Goal: Task Accomplishment & Management: Complete application form

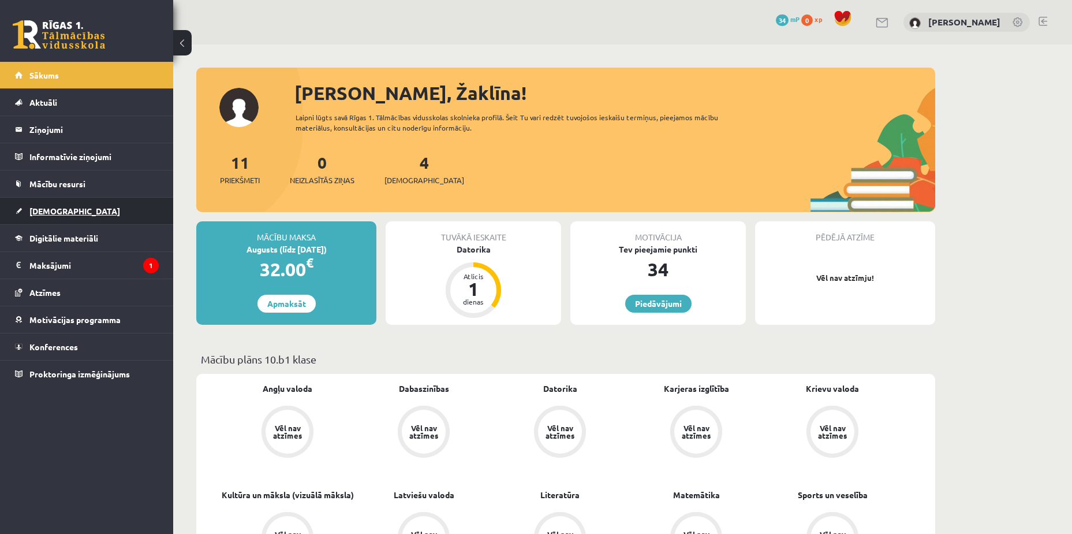
click at [128, 207] on link "[DEMOGRAPHIC_DATA]" at bounding box center [87, 210] width 144 height 27
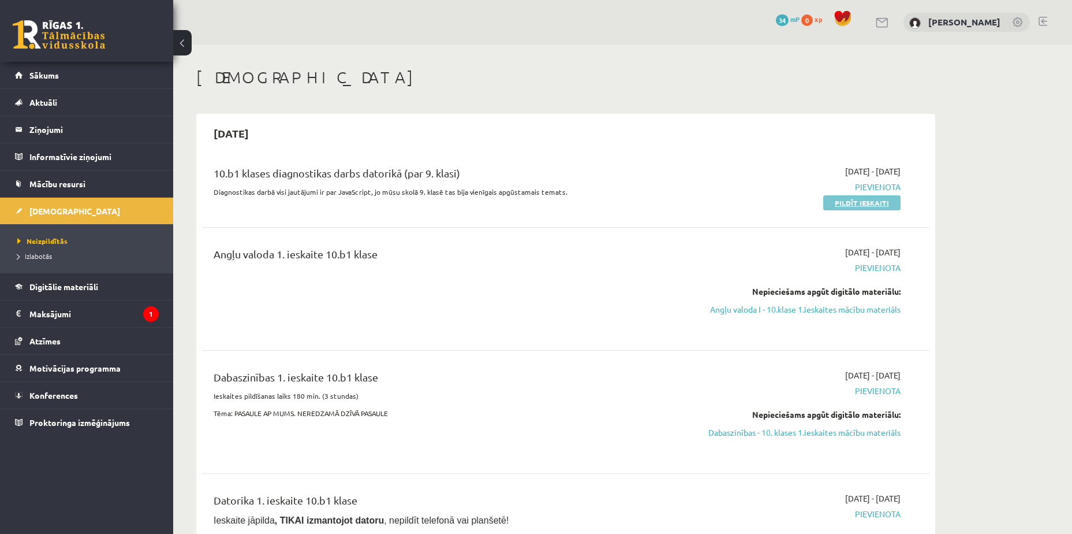
click at [854, 199] on link "Pildīt ieskaiti" at bounding box center [861, 202] width 77 height 15
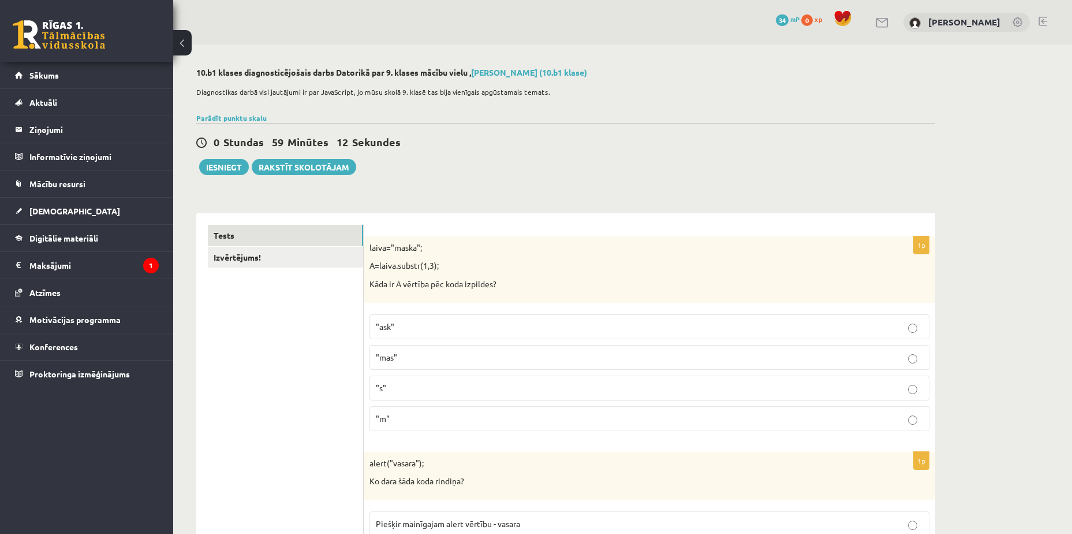
click at [481, 322] on p ""ask"" at bounding box center [649, 327] width 547 height 12
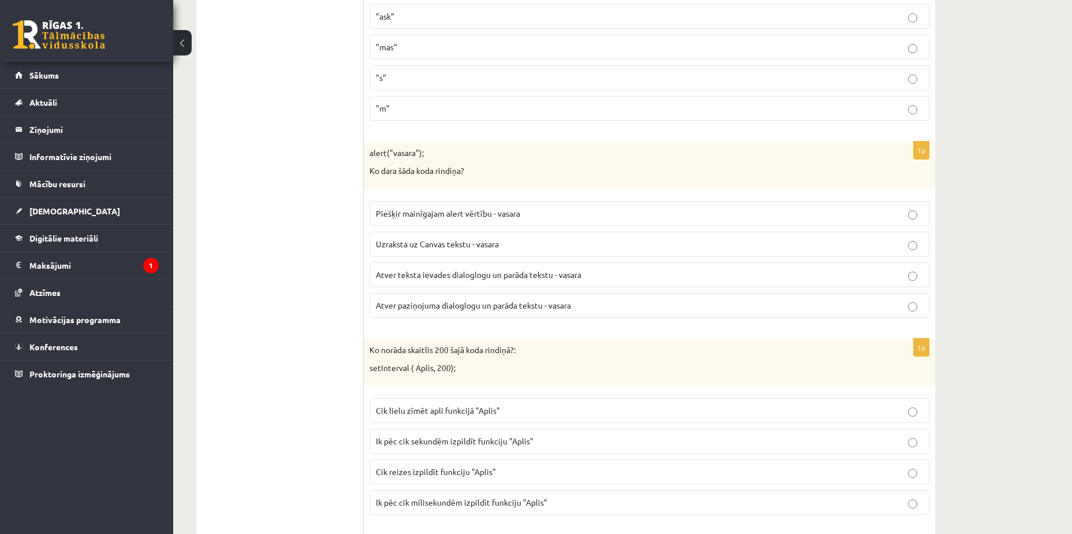
scroll to position [346, 0]
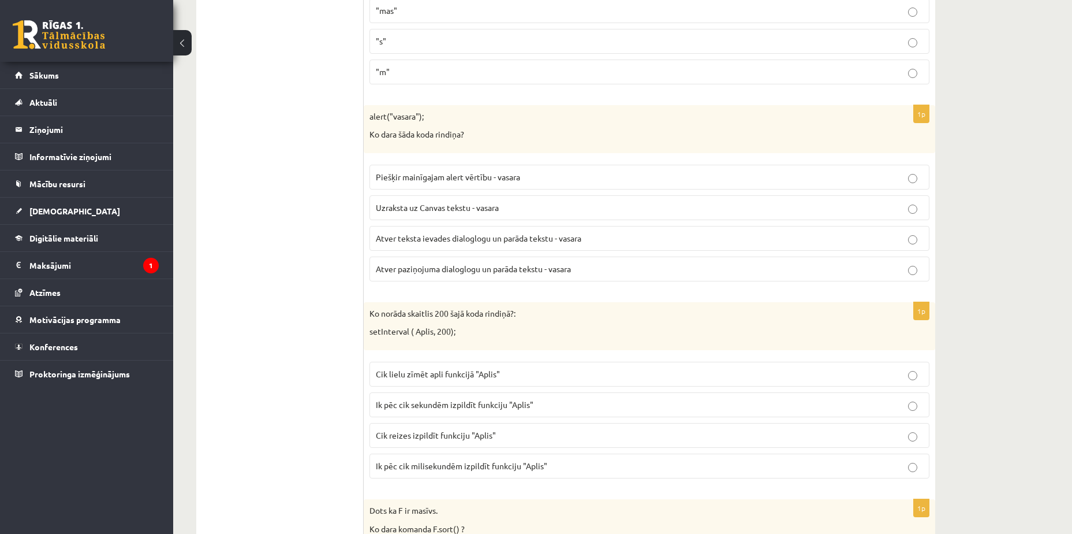
click at [423, 267] on span "Atver paziņojuma dialoglogu un parāda tekstu - vasara" at bounding box center [473, 268] width 195 height 10
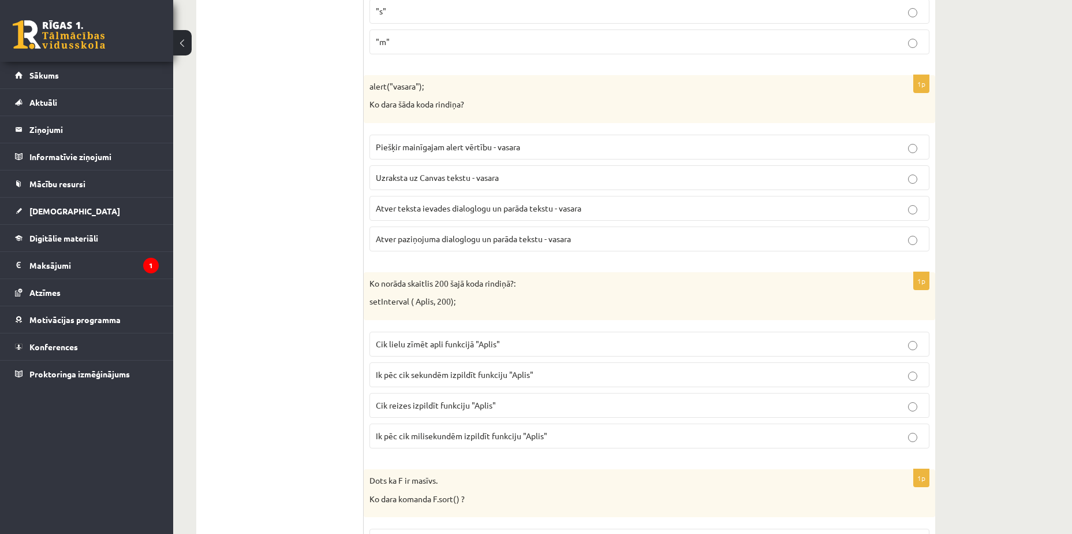
scroll to position [404, 0]
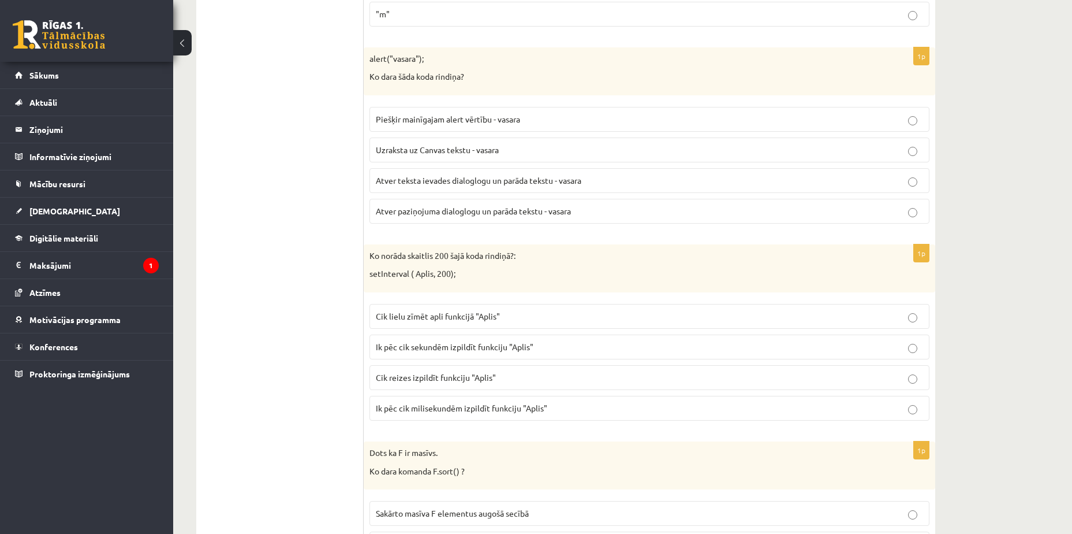
click at [586, 404] on p "Ik pēc cik milisekundēm izpildīt funkciju "Aplis"" at bounding box center [649, 408] width 547 height 12
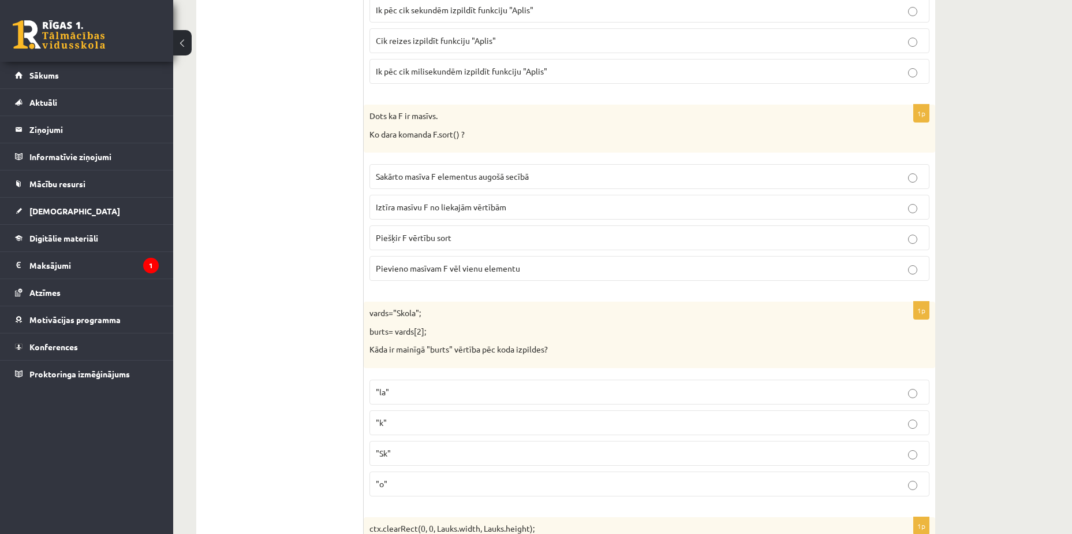
scroll to position [751, 0]
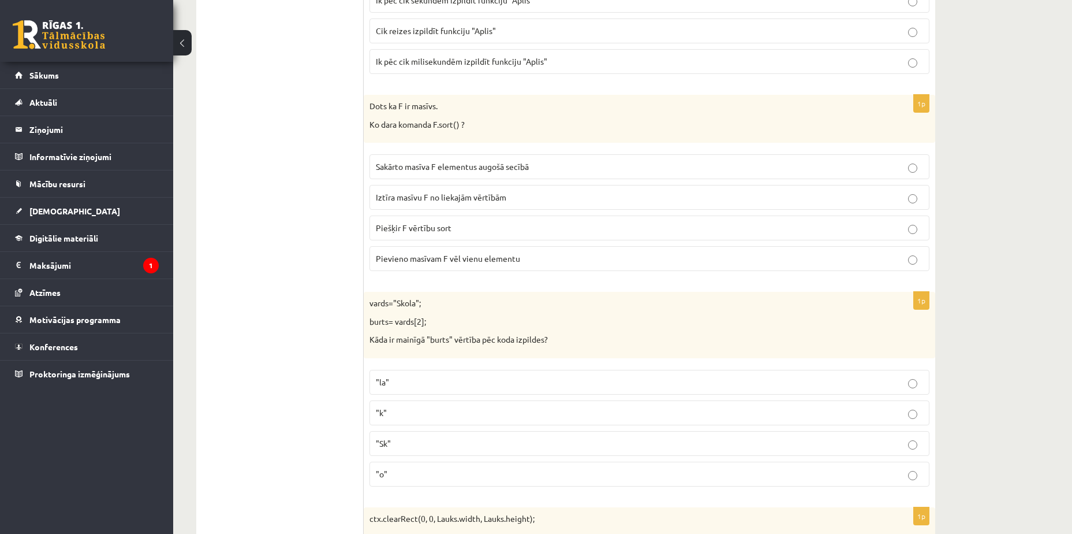
click at [707, 155] on label "Sakārto masīva F elementus augošā secībā" at bounding box center [650, 166] width 560 height 25
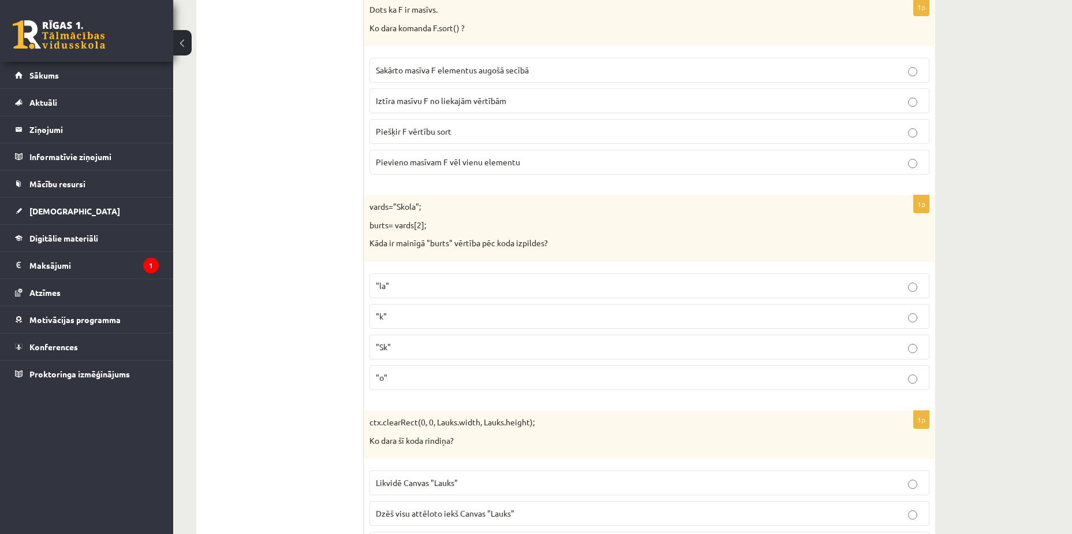
scroll to position [866, 0]
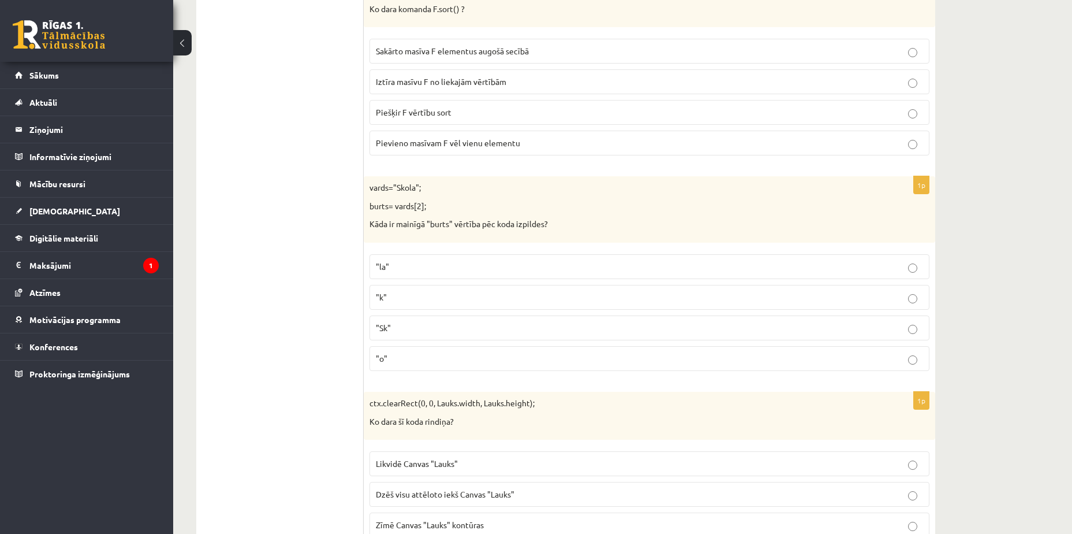
click at [848, 366] on label ""o"" at bounding box center [650, 358] width 560 height 25
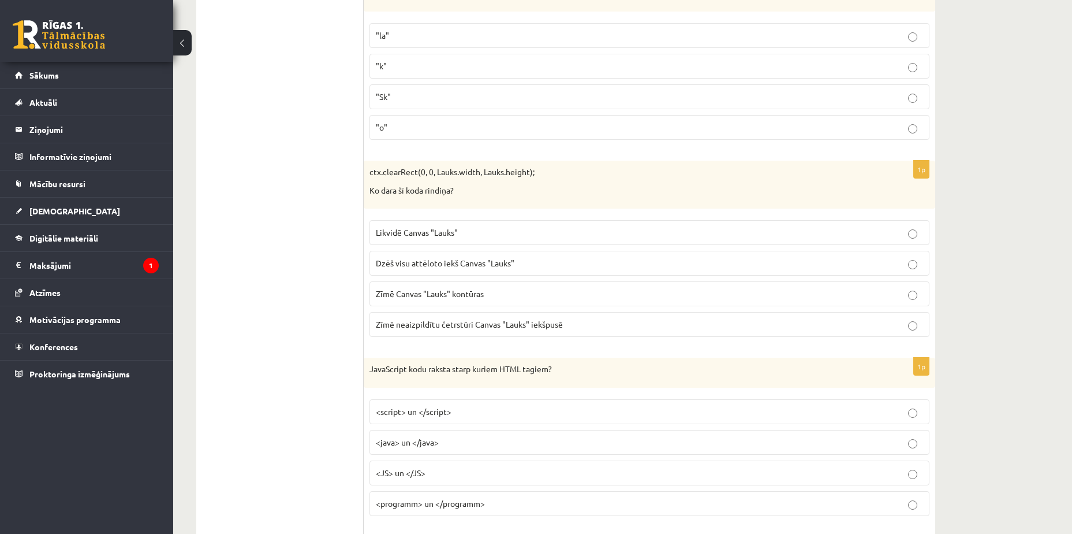
scroll to position [1155, 0]
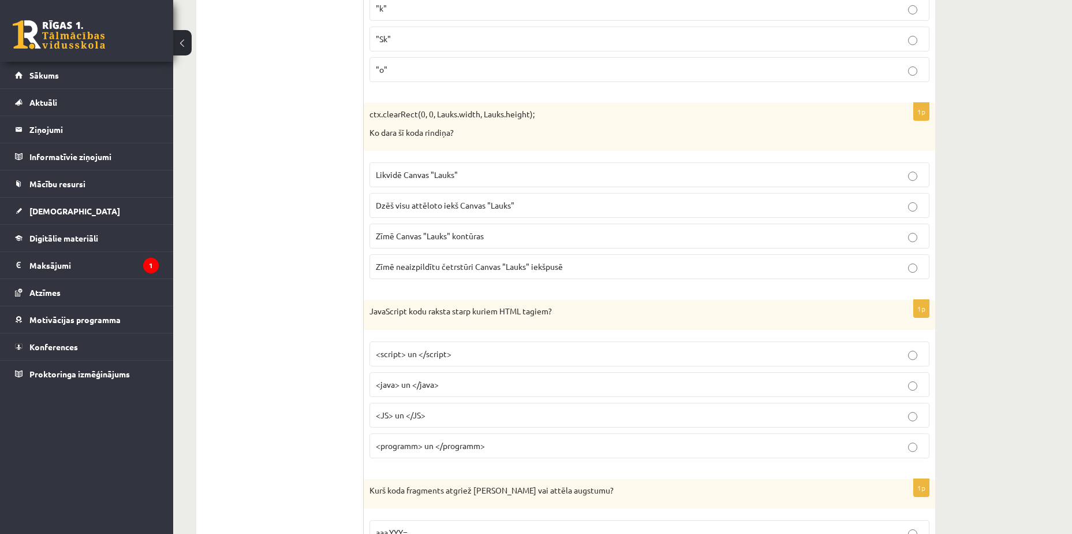
click at [464, 351] on p "<script> un </script>" at bounding box center [649, 354] width 547 height 12
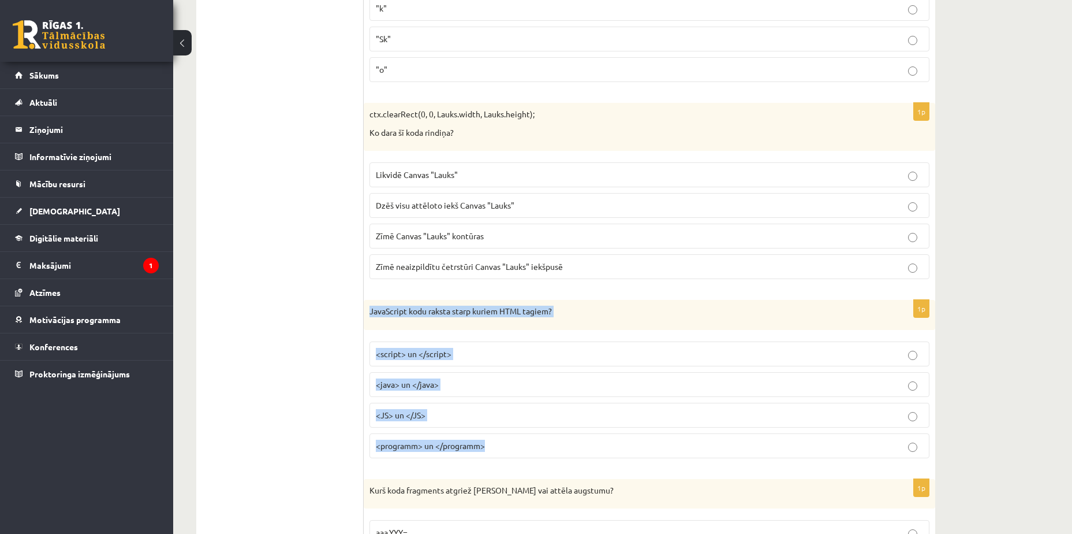
drag, startPoint x: 368, startPoint y: 305, endPoint x: 504, endPoint y: 457, distance: 204.1
click at [504, 457] on div "1p JavaScript kodu raksta starp kuriem HTML tagiem? <script> un </script> <java…" at bounding box center [650, 383] width 572 height 167
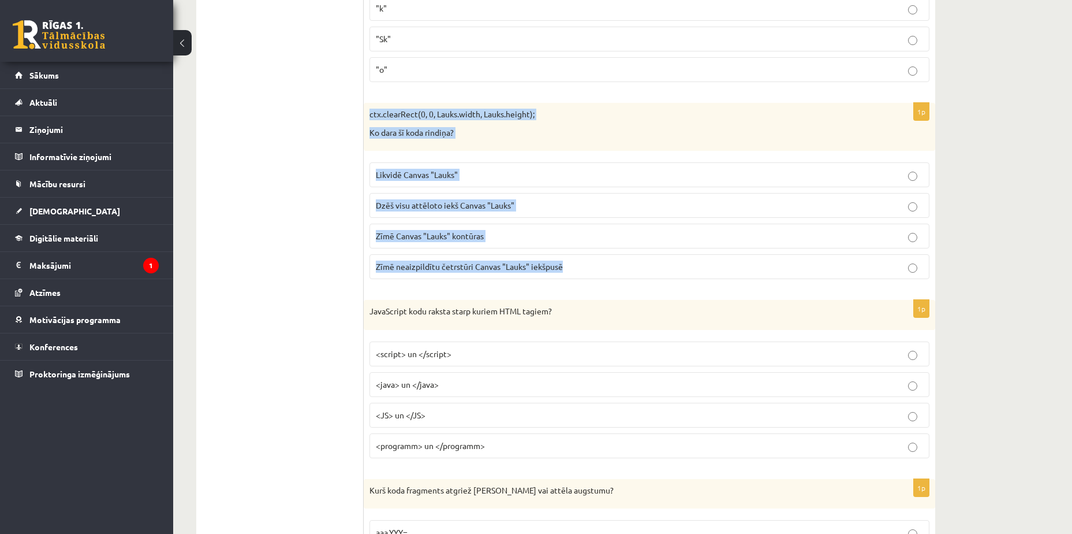
drag, startPoint x: 368, startPoint y: 107, endPoint x: 591, endPoint y: 266, distance: 273.2
click at [591, 266] on div "1p ctx.clearRect(0, 0, Lauks.width, Lauks.height); Ko dara šī koda rindiņa? Lik…" at bounding box center [650, 195] width 572 height 185
copy div "ctx.clearRect(0, 0, Lauks.width, Lauks.height); Ko dara šī koda rindiņa? Likvid…"
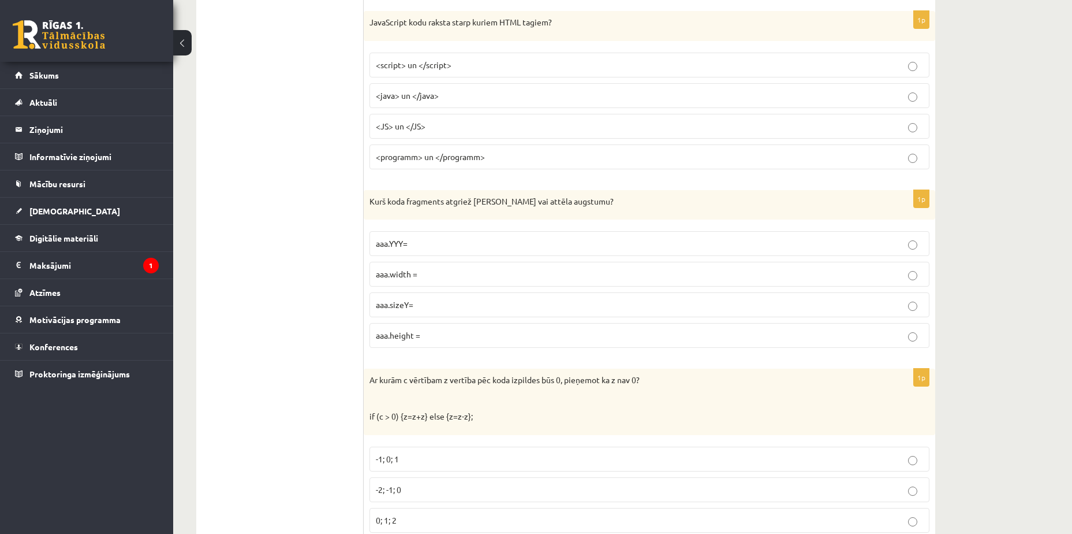
scroll to position [1444, 0]
click at [474, 337] on p "aaa.height =" at bounding box center [649, 335] width 547 height 12
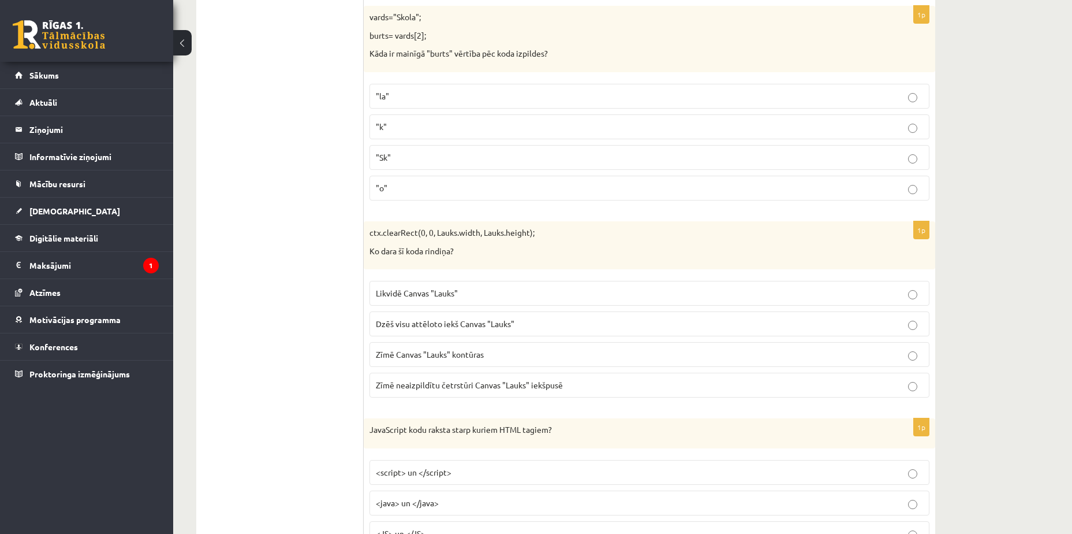
scroll to position [1039, 0]
click at [527, 317] on p "Dzēš visu attēloto iekš Canvas "Lauks"" at bounding box center [649, 321] width 547 height 12
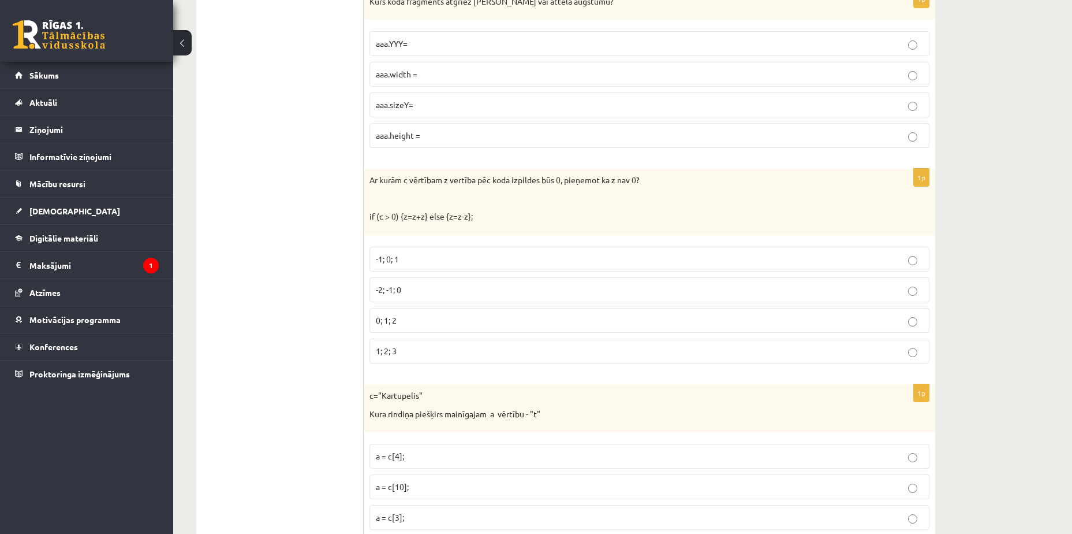
scroll to position [1675, 0]
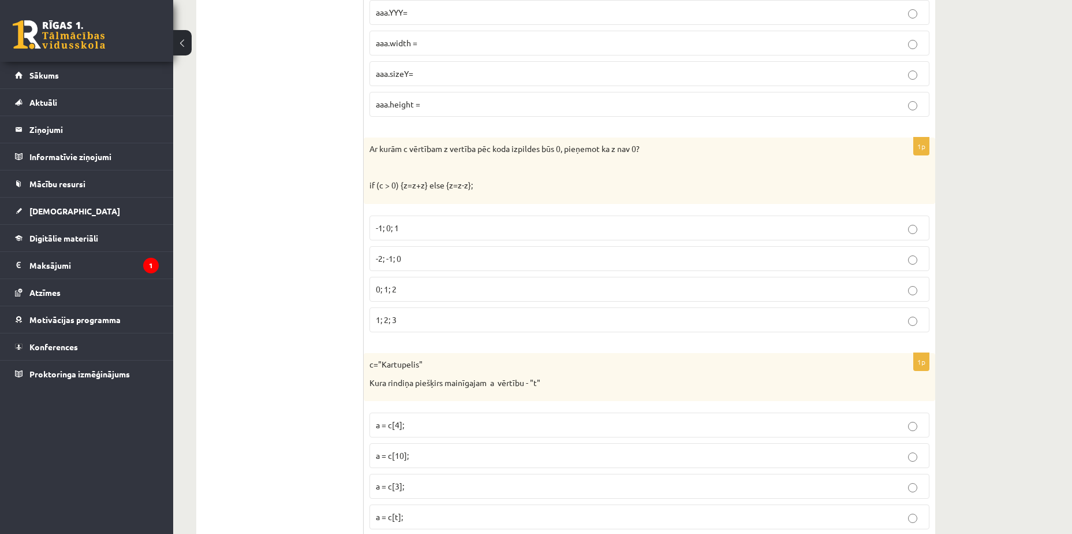
click at [427, 258] on p "-2; -1; 0" at bounding box center [649, 258] width 547 height 12
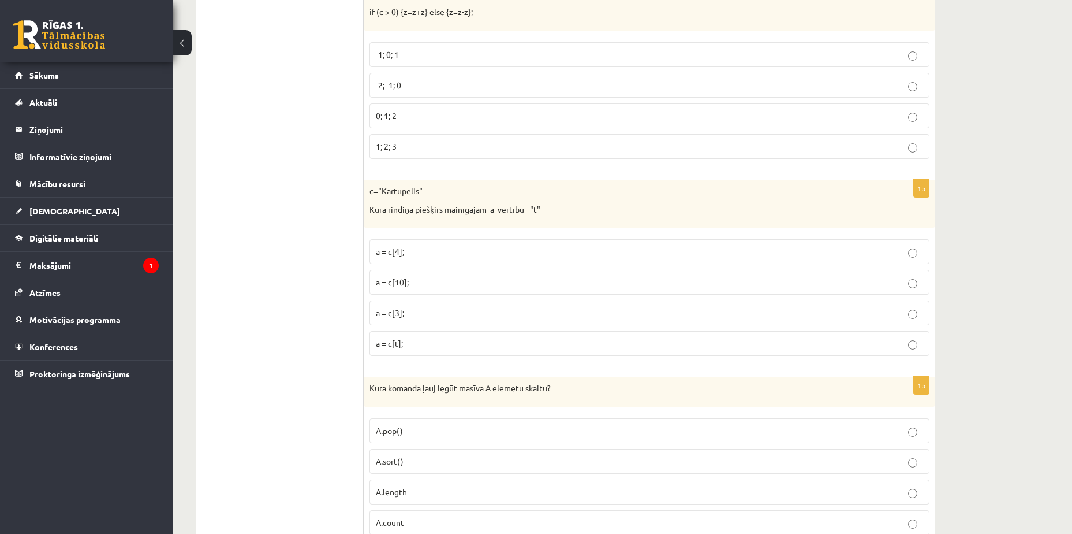
click at [427, 307] on p "a = c[3];" at bounding box center [649, 313] width 547 height 12
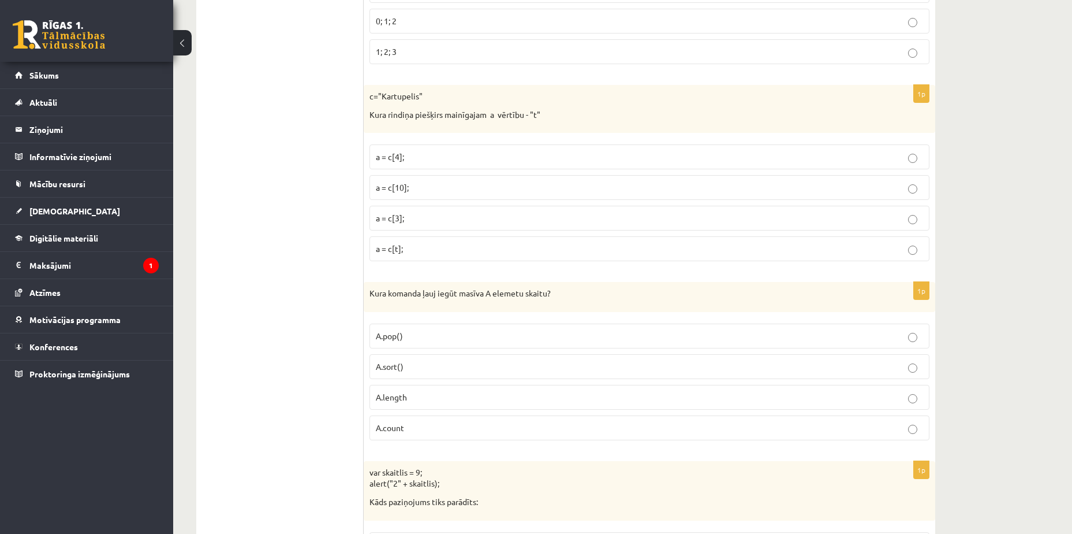
scroll to position [1963, 0]
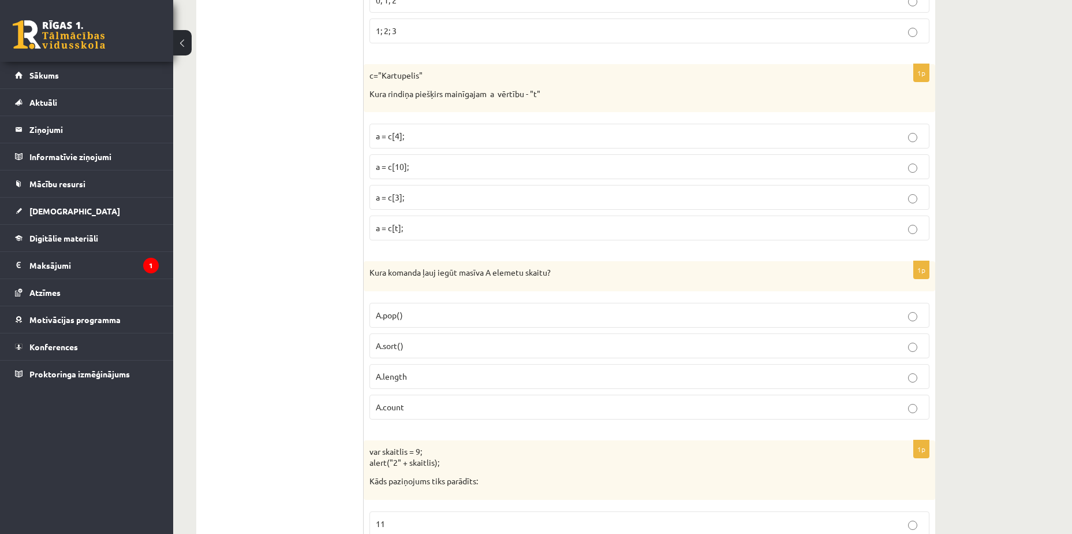
click at [446, 377] on p "A.length" at bounding box center [649, 376] width 547 height 12
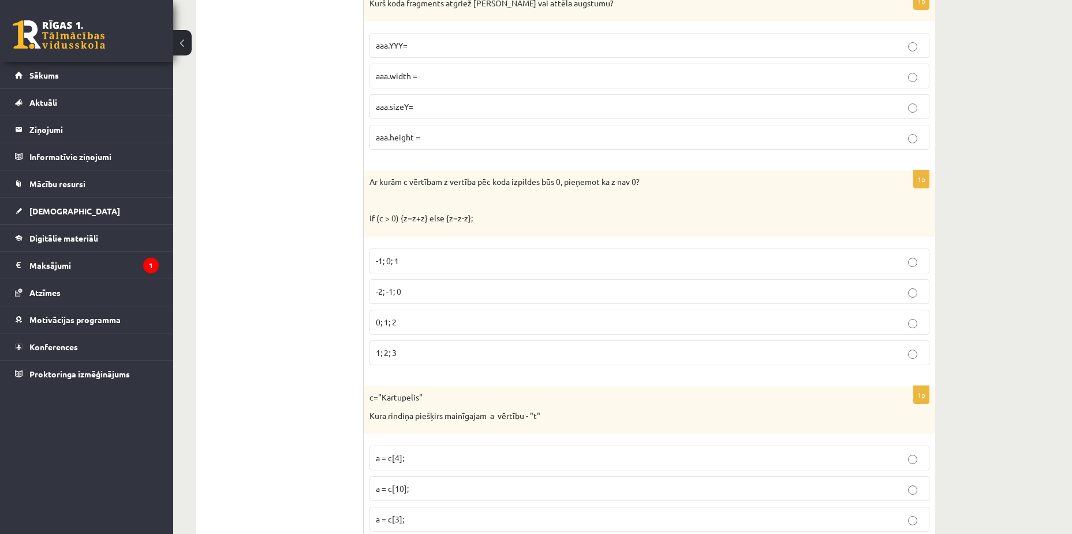
scroll to position [0, 0]
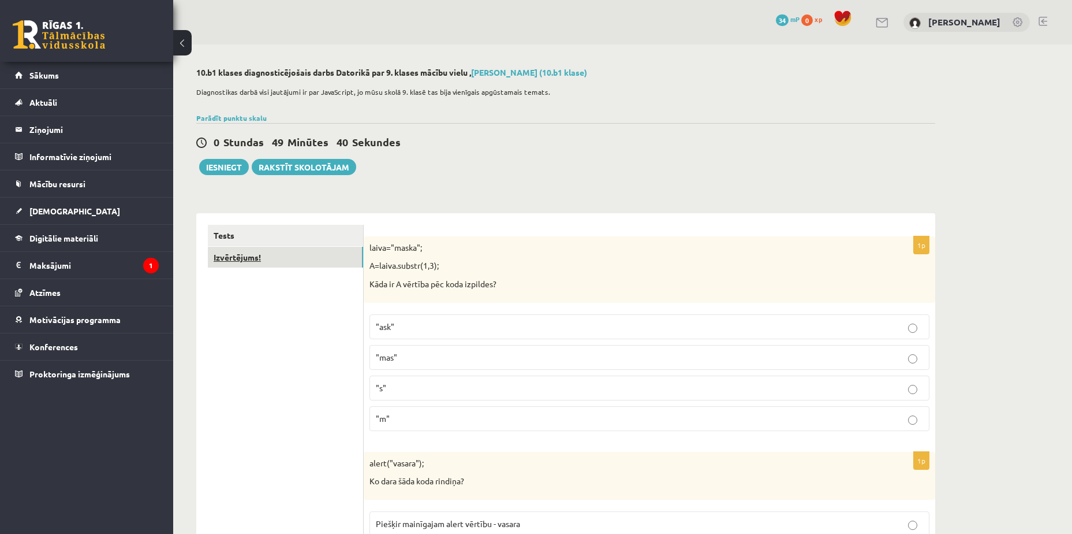
click at [324, 260] on link "Izvērtējums!" at bounding box center [285, 257] width 155 height 21
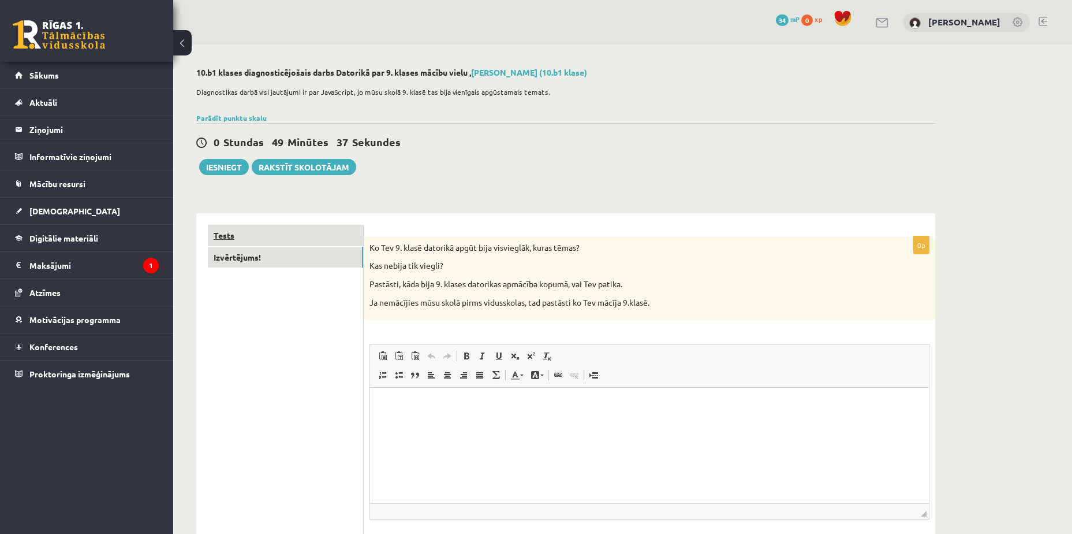
click at [321, 229] on link "Tests" at bounding box center [285, 235] width 155 height 21
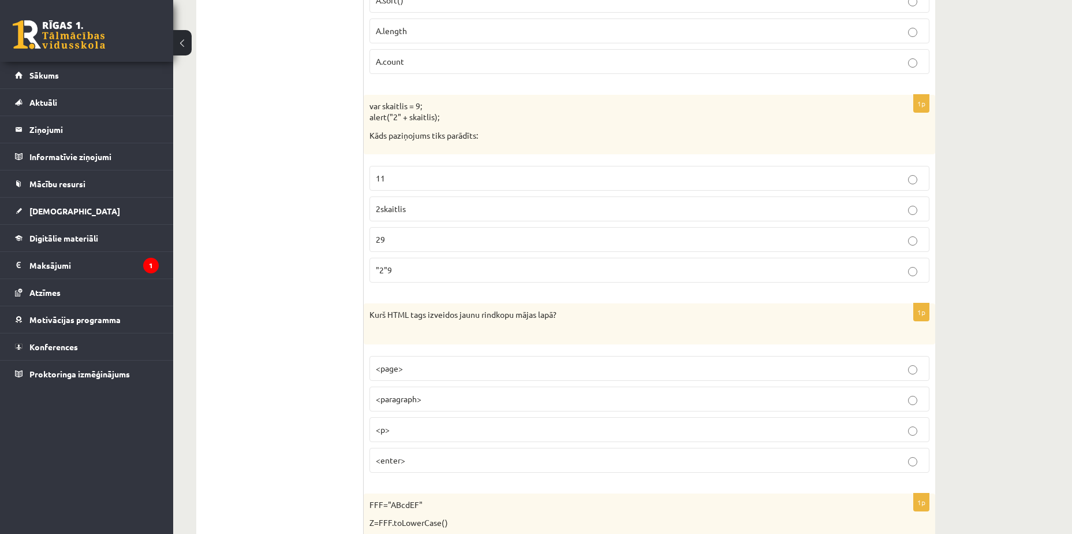
scroll to position [2310, 0]
click at [446, 229] on label "29" at bounding box center [650, 238] width 560 height 25
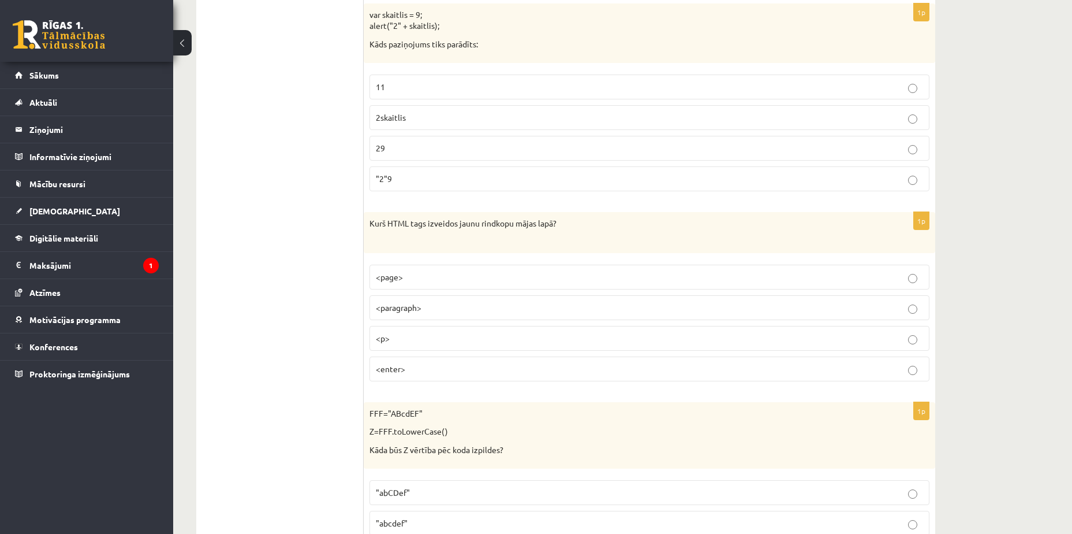
scroll to position [2425, 0]
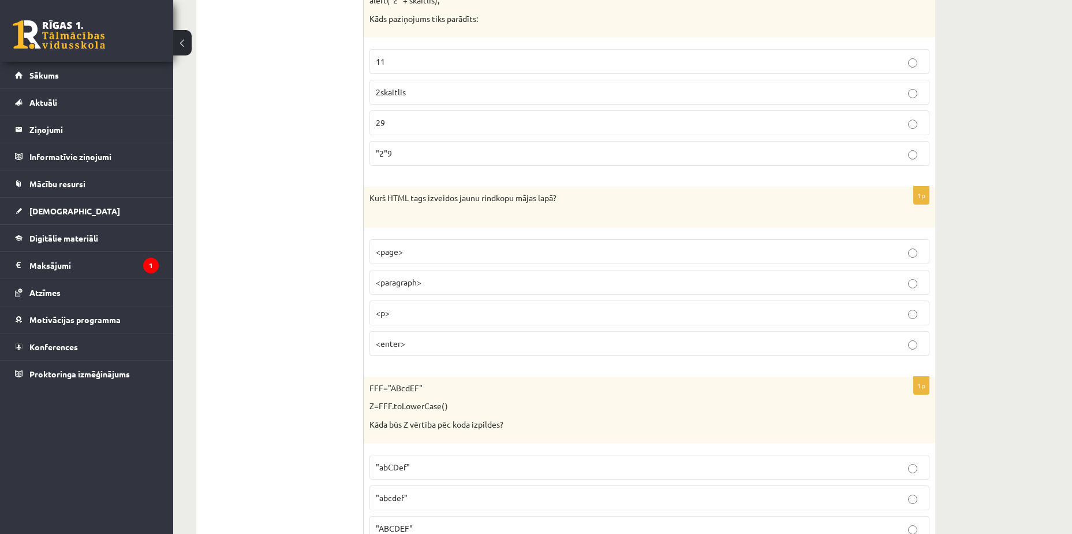
drag, startPoint x: 444, startPoint y: 310, endPoint x: 485, endPoint y: 289, distance: 46.5
click at [441, 308] on p "<p>" at bounding box center [649, 313] width 547 height 12
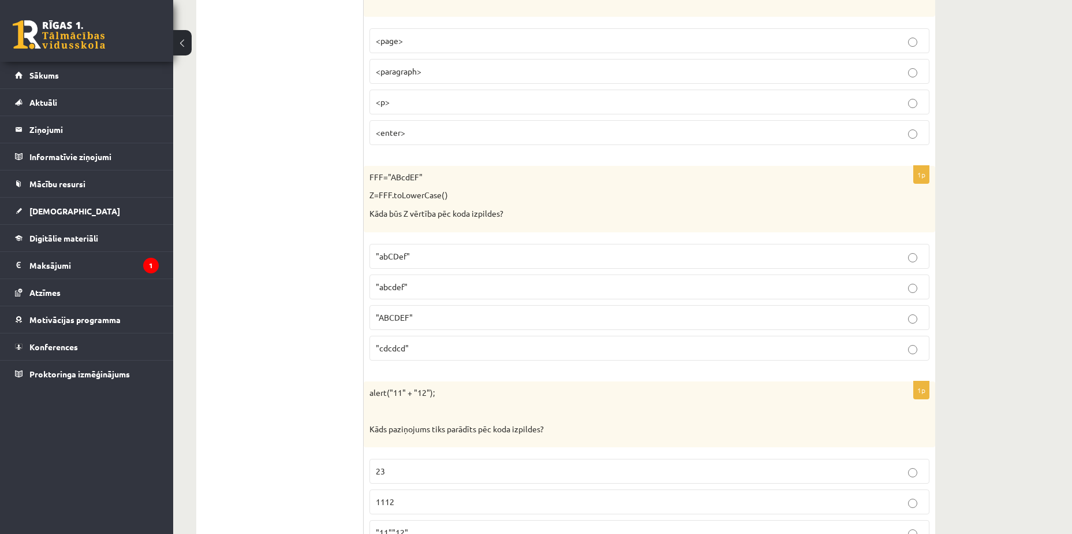
scroll to position [2656, 0]
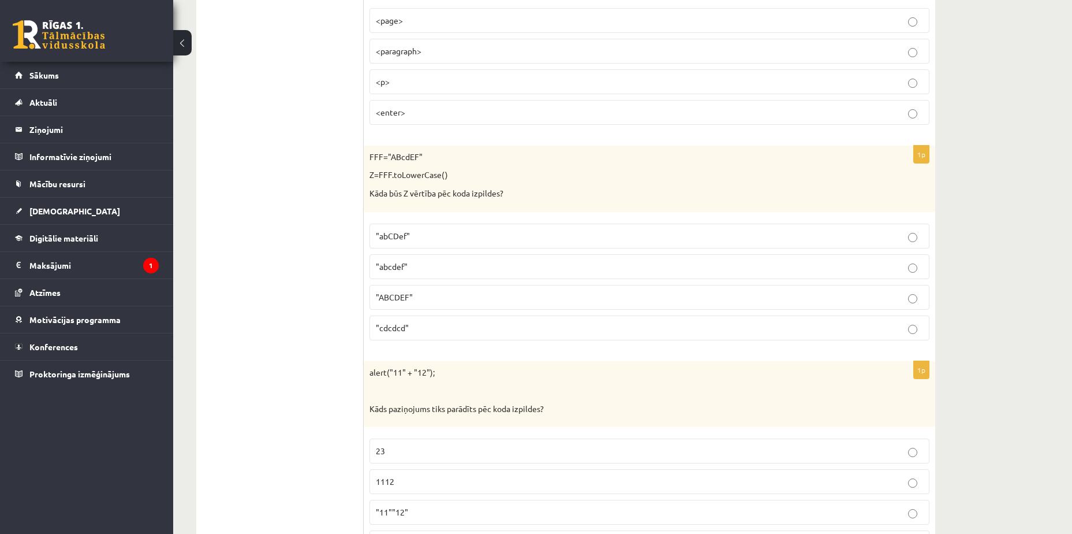
click at [409, 264] on p ""abcdef"" at bounding box center [649, 266] width 547 height 12
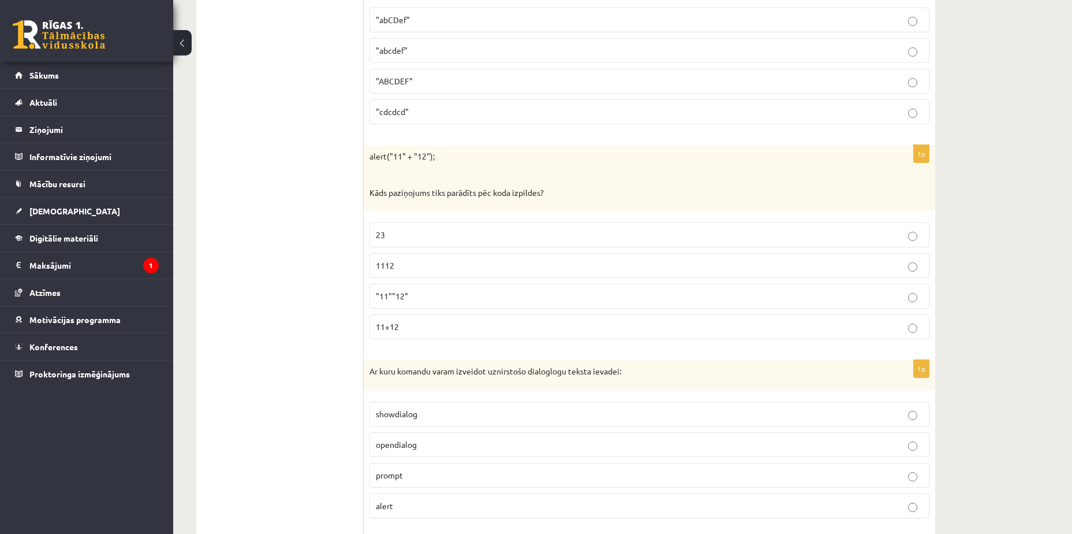
scroll to position [2887, 0]
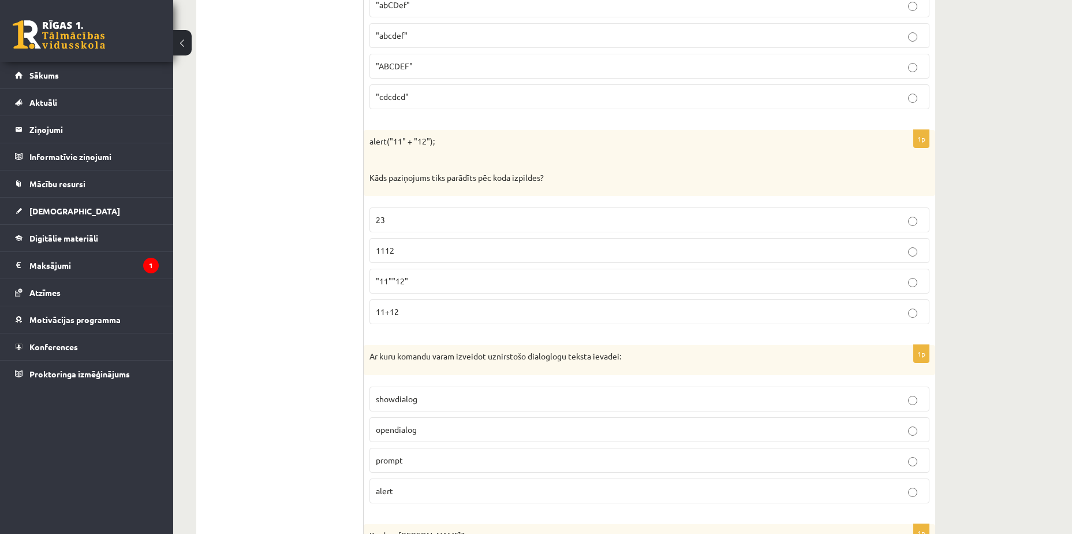
click at [491, 244] on label "1112" at bounding box center [650, 250] width 560 height 25
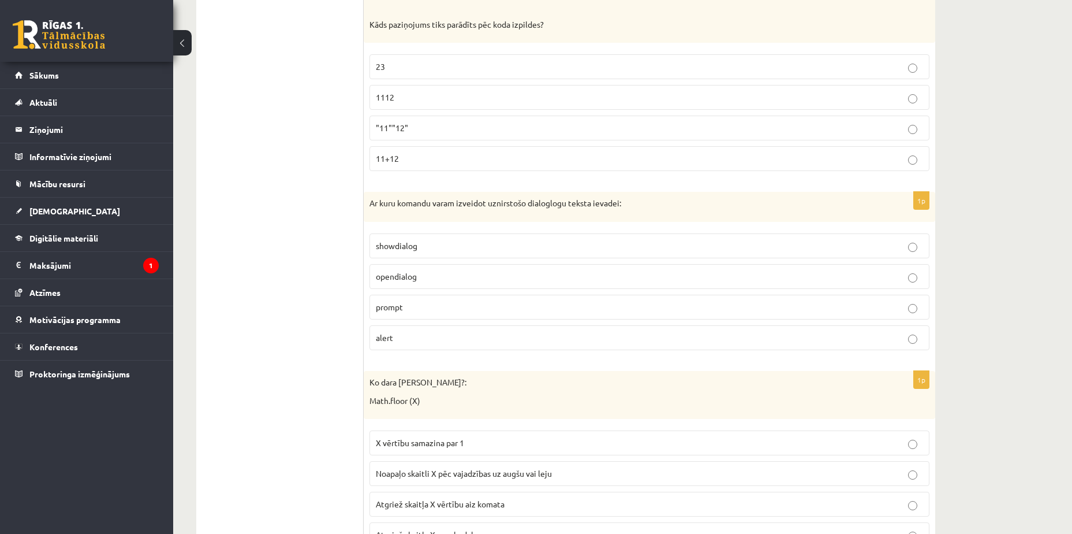
scroll to position [3061, 0]
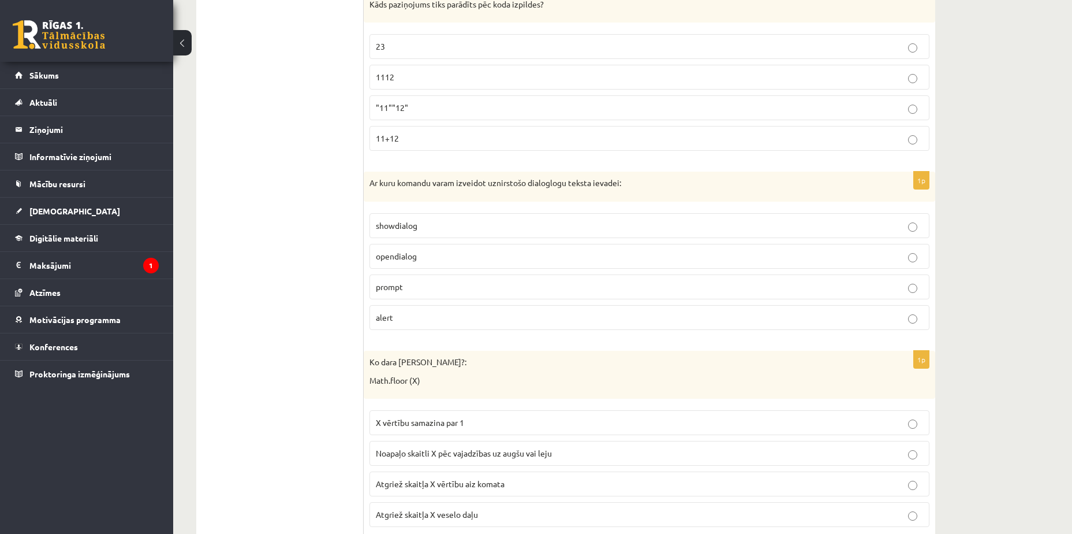
click at [516, 287] on p "prompt" at bounding box center [649, 287] width 547 height 12
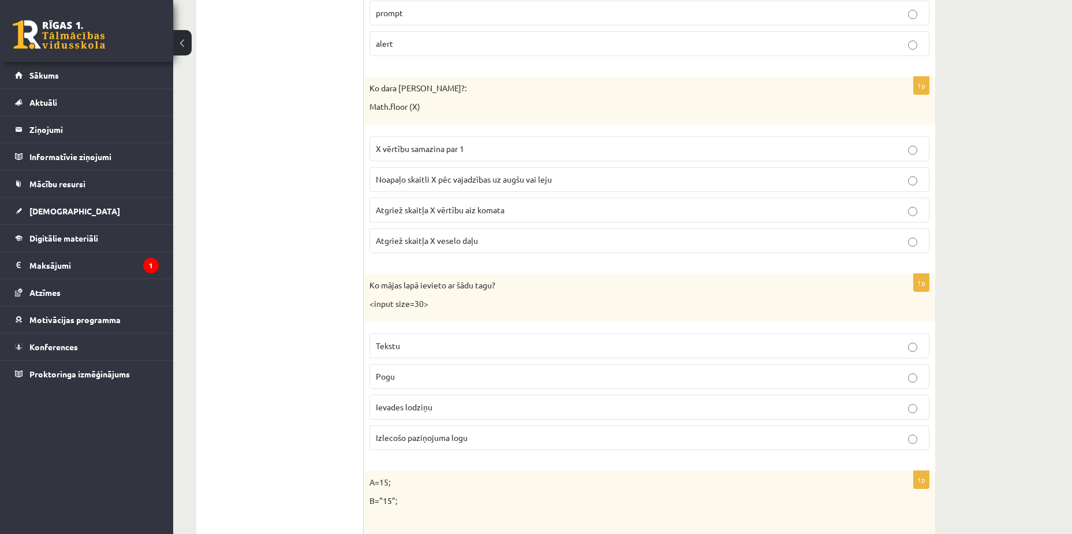
scroll to position [3342, 0]
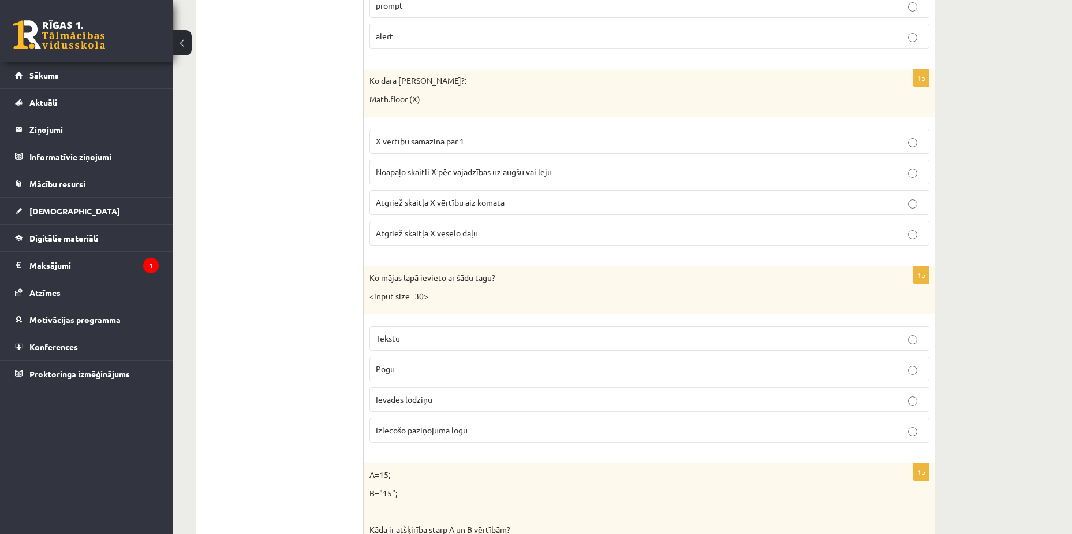
click at [478, 233] on span "Atgriež skaitļa X veselo daļu" at bounding box center [427, 233] width 102 height 10
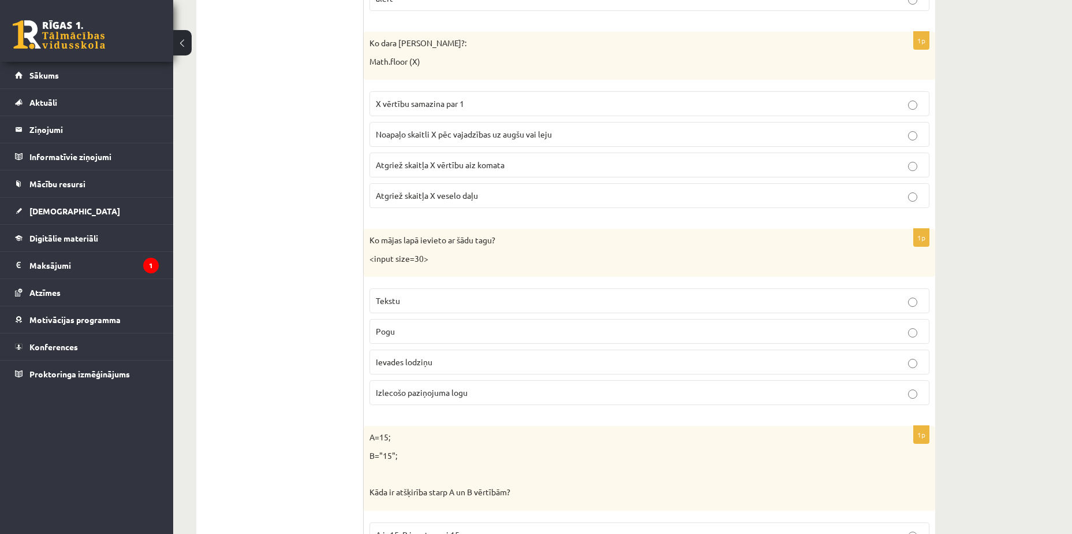
scroll to position [3394, 0]
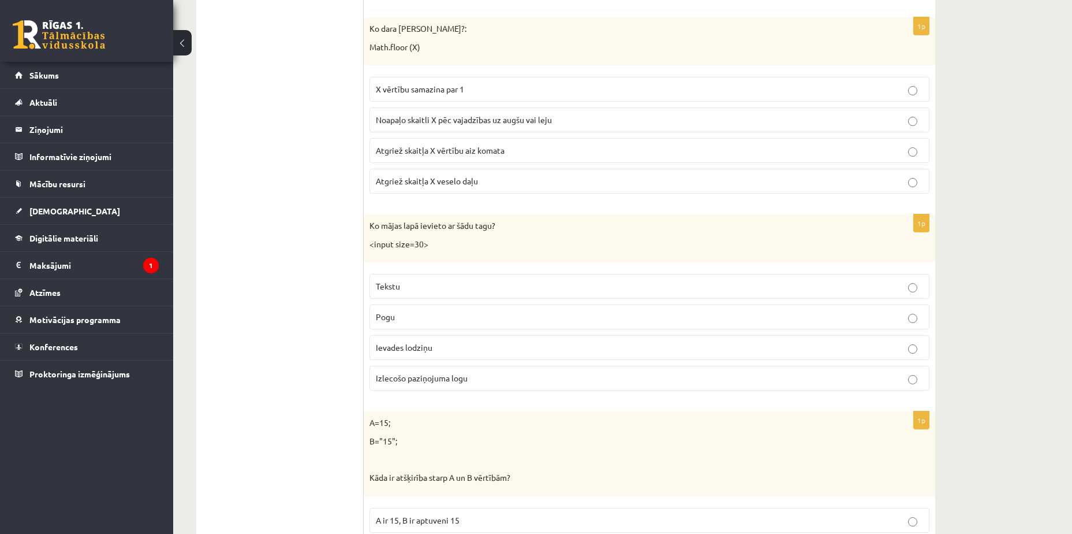
click at [485, 348] on p "Ievades lodziņu" at bounding box center [649, 347] width 547 height 12
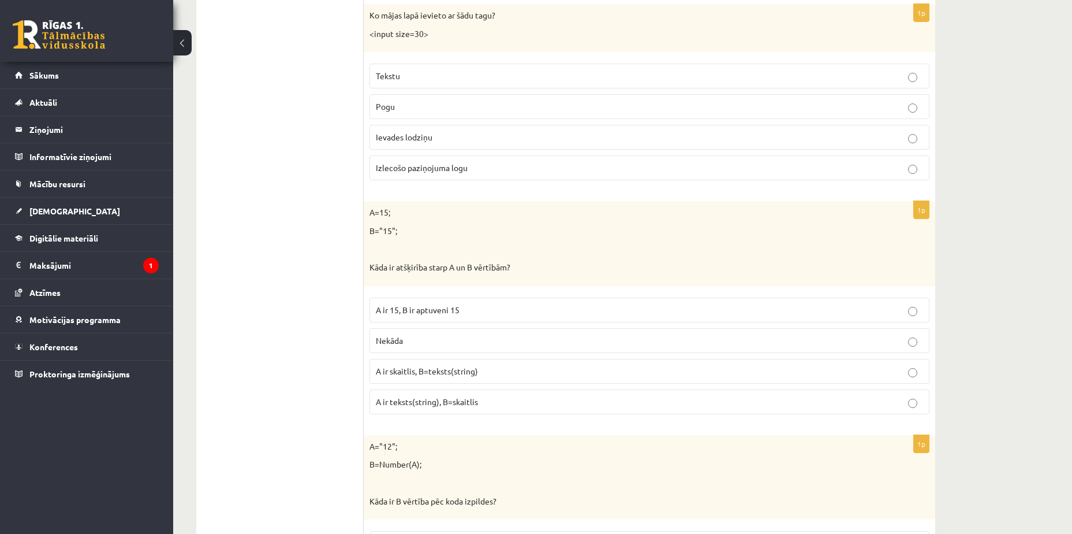
scroll to position [3625, 0]
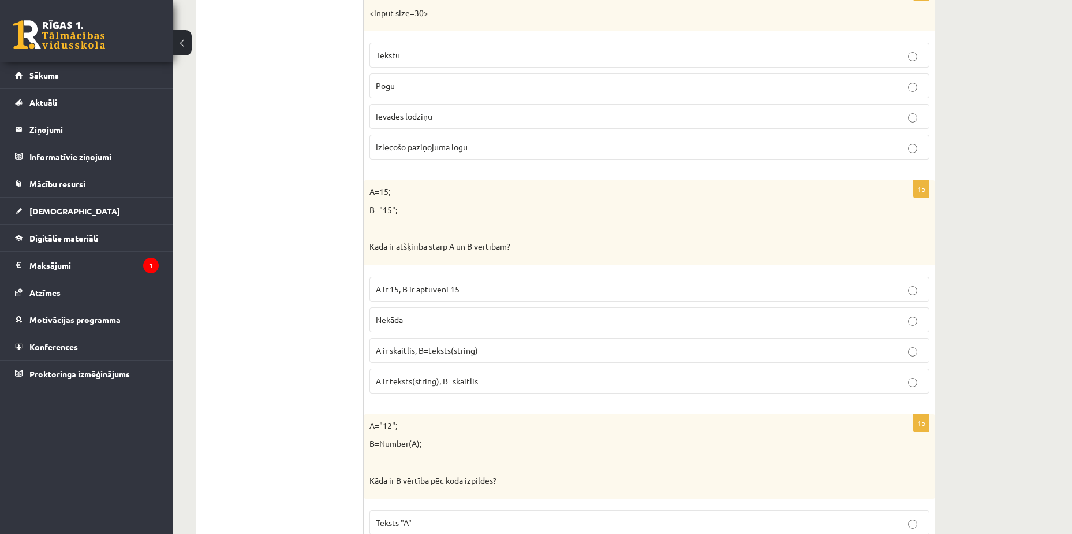
click at [539, 349] on p "A ir skaitlis, B=teksts(string)" at bounding box center [649, 350] width 547 height 12
click at [487, 283] on p "A ir 15, B ir aptuveni 15" at bounding box center [649, 289] width 547 height 12
click at [444, 349] on span "A ir skaitlis, B=teksts(string)" at bounding box center [427, 350] width 102 height 10
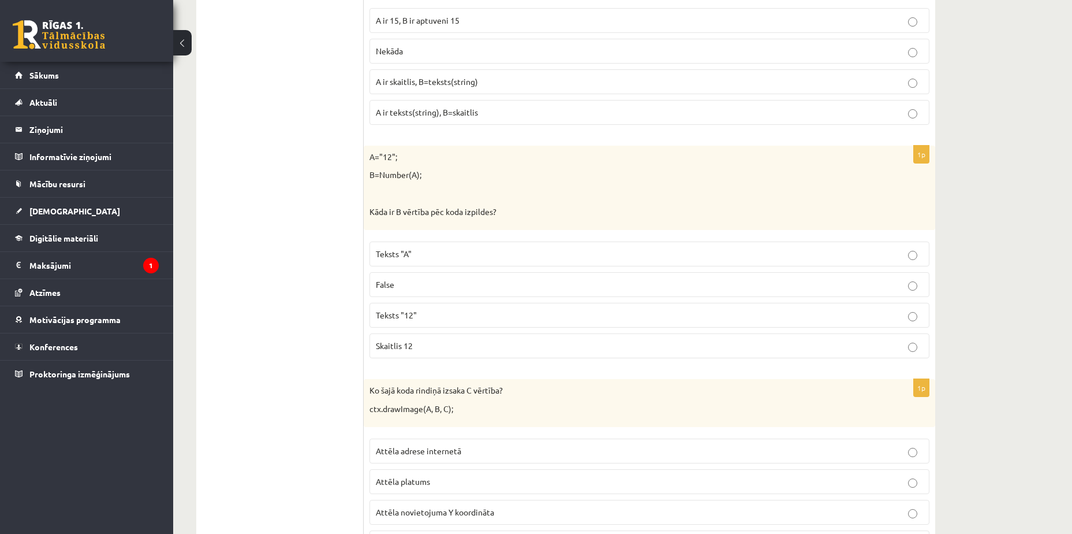
scroll to position [3914, 0]
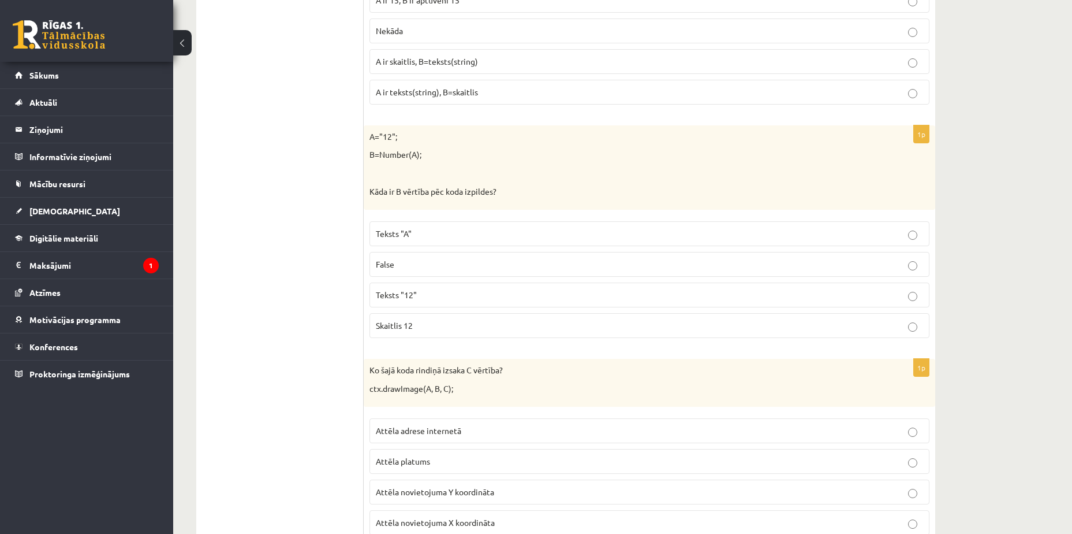
click at [465, 292] on p "Teksts "12"" at bounding box center [649, 295] width 547 height 12
click at [433, 330] on p "Skaitlis 12" at bounding box center [649, 325] width 547 height 12
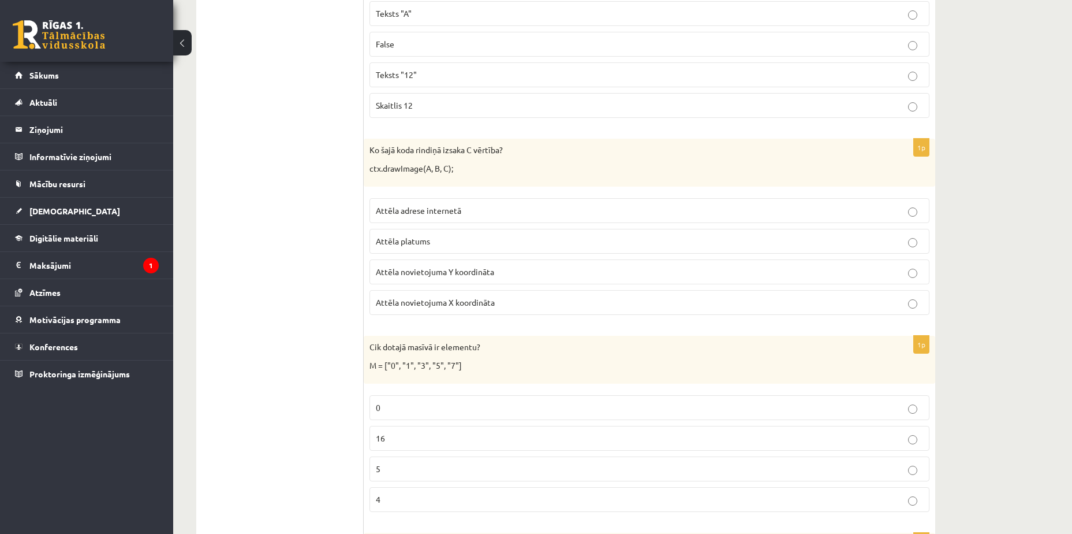
scroll to position [4145, 0]
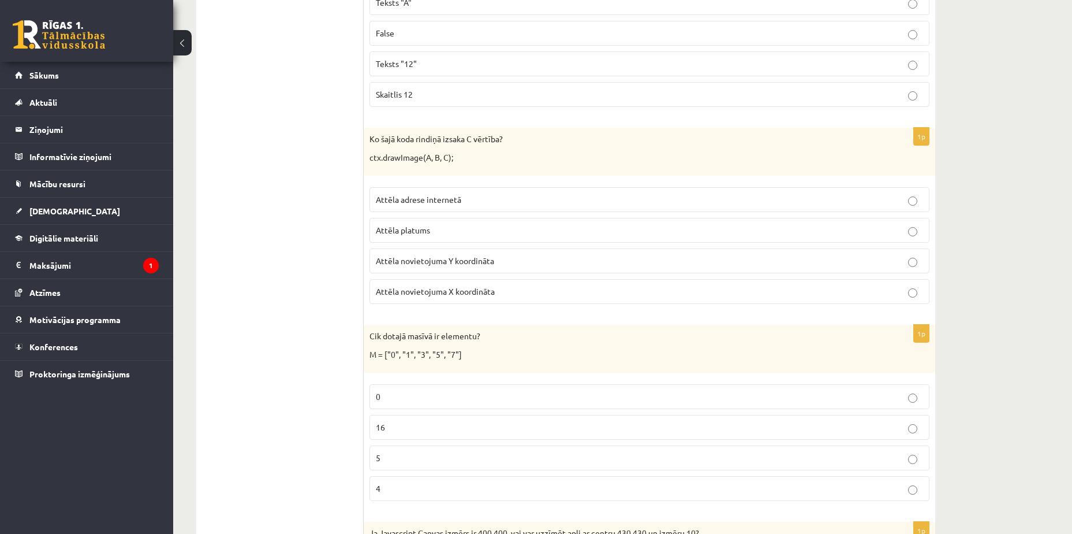
click at [386, 428] on p "16" at bounding box center [649, 427] width 547 height 12
click at [420, 463] on p "5" at bounding box center [649, 458] width 547 height 12
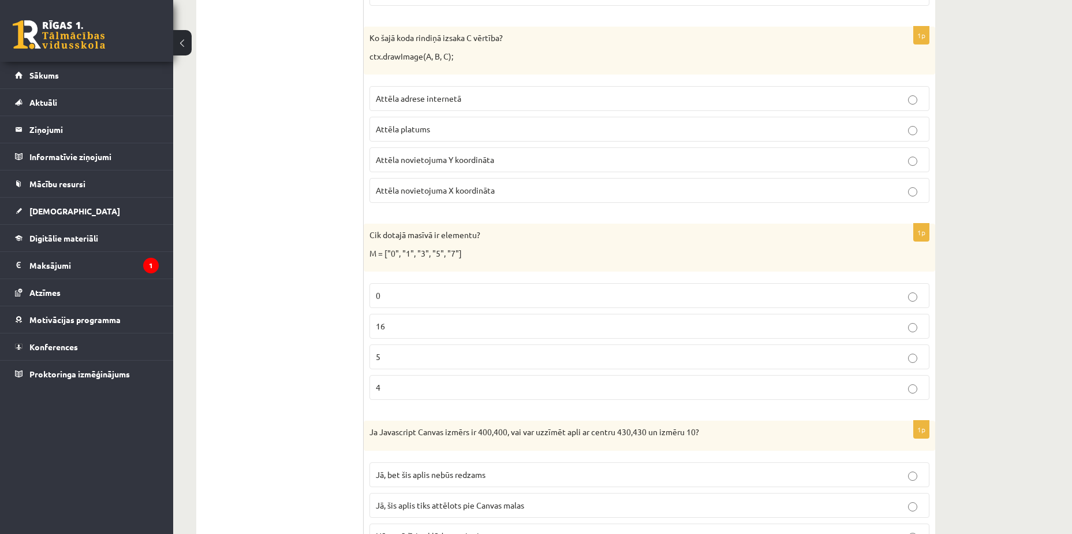
scroll to position [4260, 0]
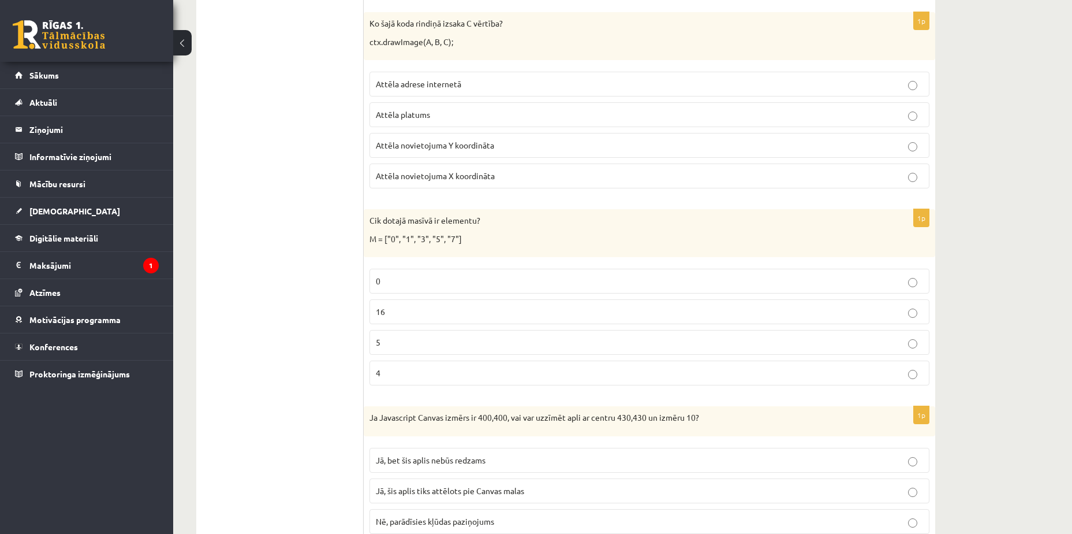
click at [488, 140] on p "Attēla novietojuma Y koordināta" at bounding box center [649, 145] width 547 height 12
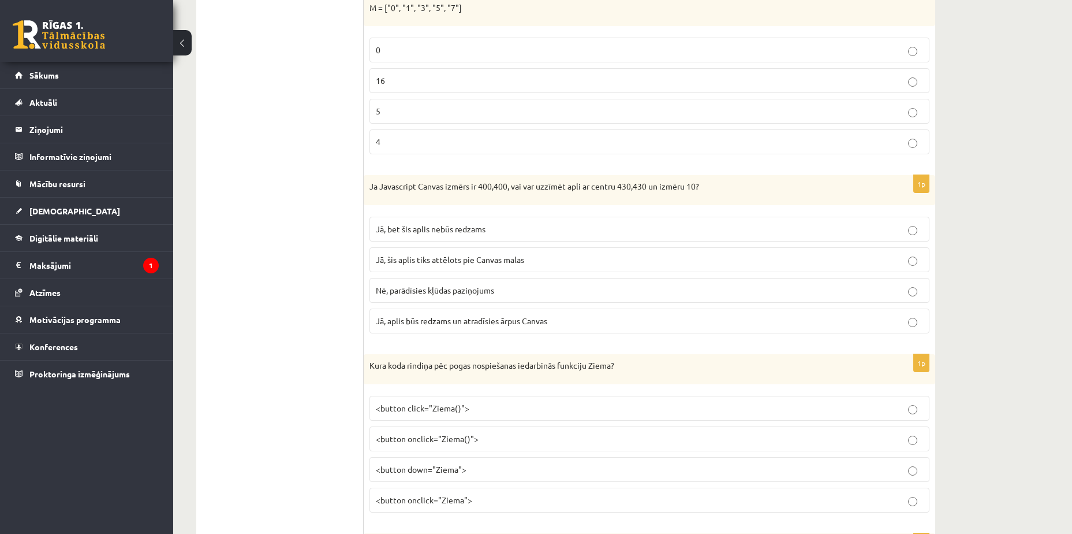
scroll to position [4549, 0]
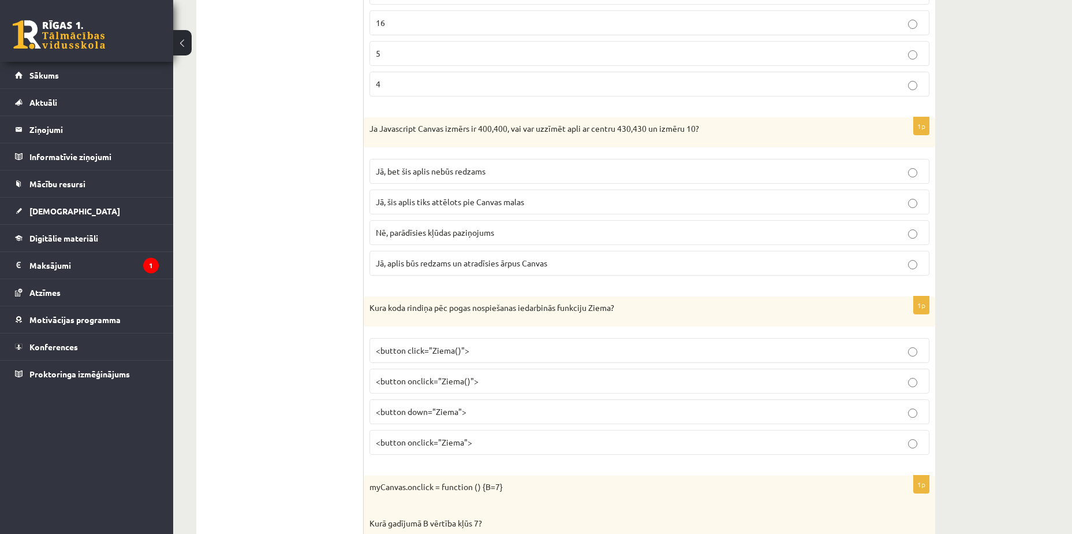
click at [683, 169] on p "Jā, bet šis aplis nebūs redzams" at bounding box center [649, 171] width 547 height 12
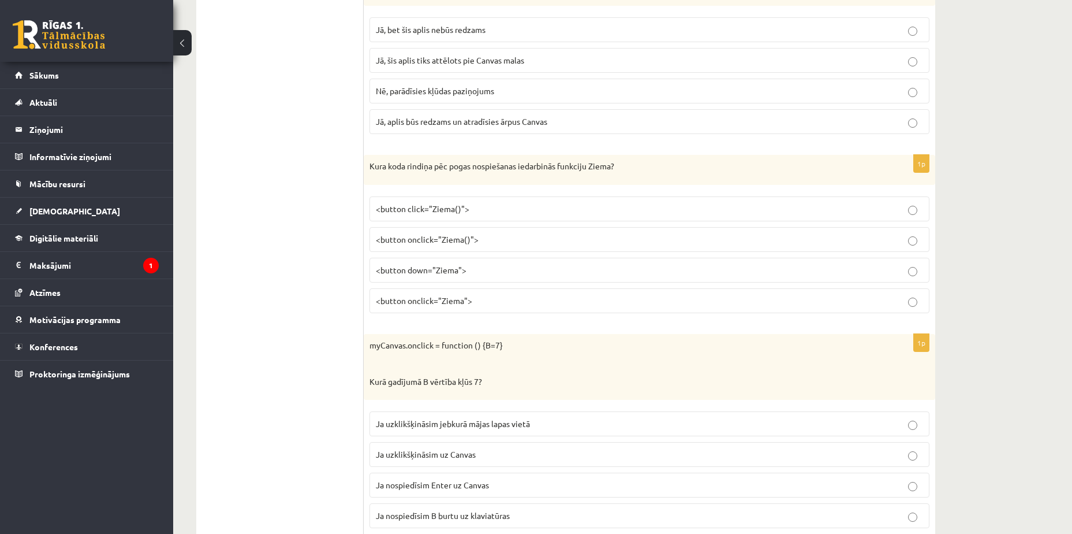
scroll to position [4648, 0]
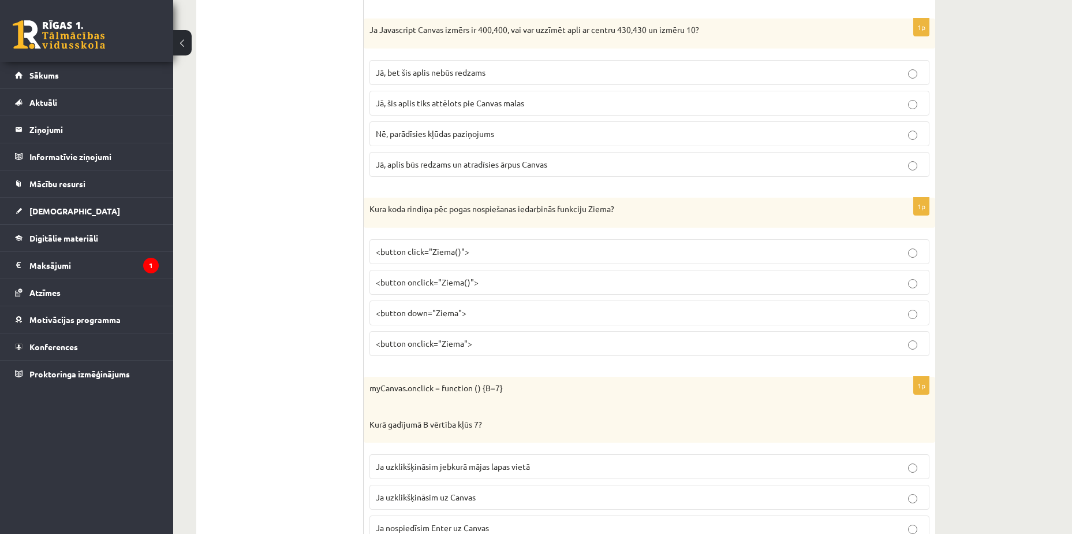
click at [475, 249] on p "<button click="Ziema()">" at bounding box center [649, 251] width 547 height 12
click at [479, 351] on label "<button onclick="Ziema">" at bounding box center [650, 343] width 560 height 25
click at [452, 245] on label "<button click="Ziema()">" at bounding box center [650, 251] width 560 height 25
click at [786, 265] on fieldset "<button click="Ziema()"> <button onclick="Ziema()"> <button down="Ziema"> <butt…" at bounding box center [650, 296] width 560 height 126
click at [785, 250] on p "<button click="Ziema()">" at bounding box center [649, 251] width 547 height 12
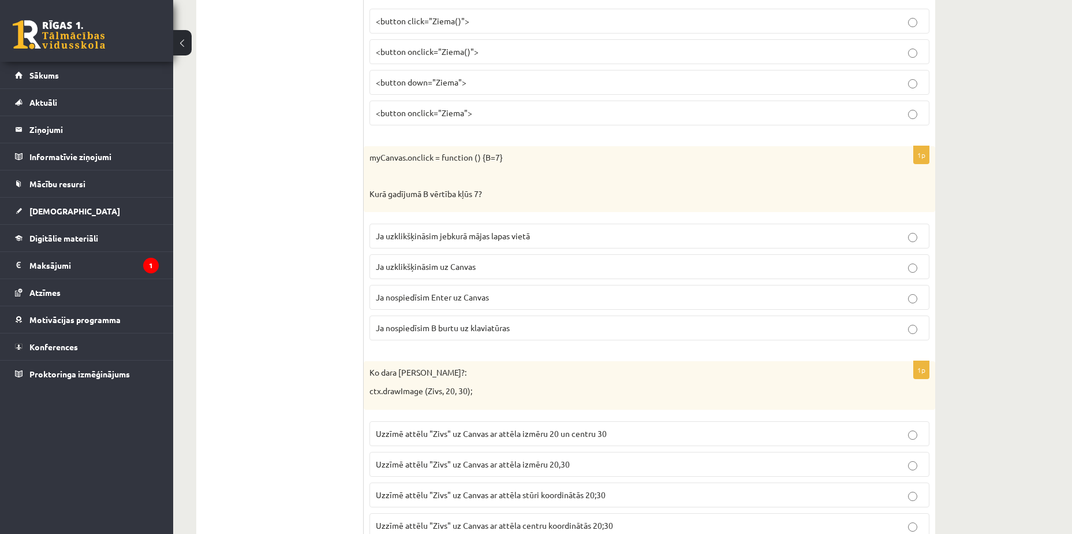
scroll to position [4879, 0]
click at [517, 238] on span "Ja uzklikšķināsim jebkurā mājas lapas vietā" at bounding box center [453, 235] width 154 height 10
click at [532, 297] on p "Ja nospiedīsim Enter uz Canvas" at bounding box center [649, 296] width 547 height 12
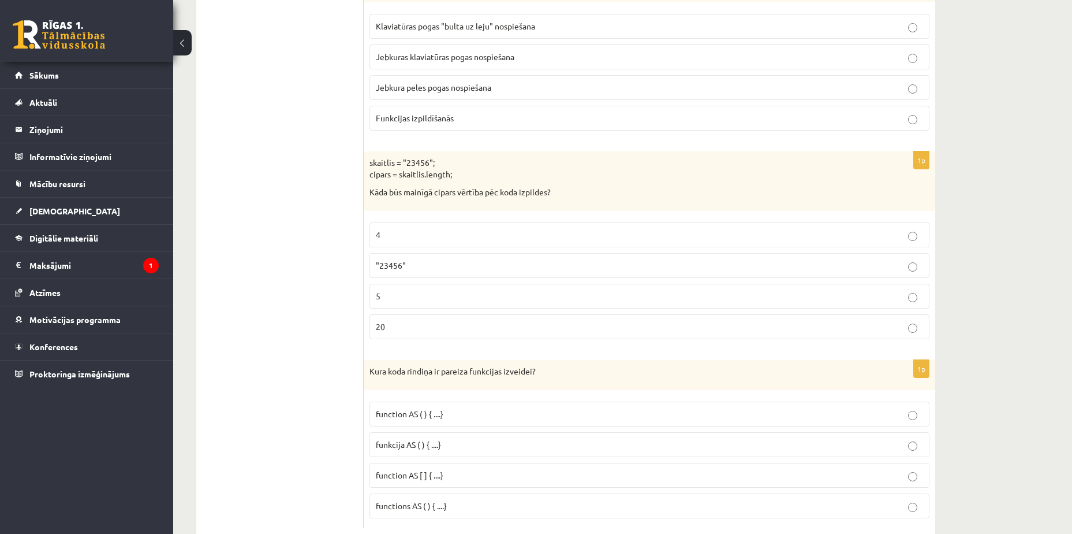
scroll to position [5745, 0]
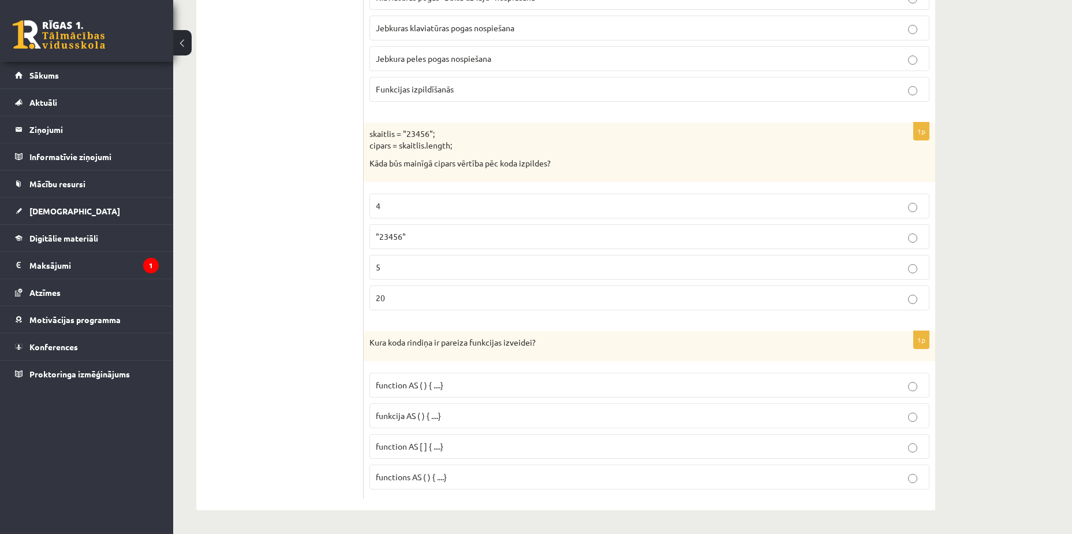
click at [432, 388] on span "function AS ( ) { ....}" at bounding box center [410, 384] width 68 height 10
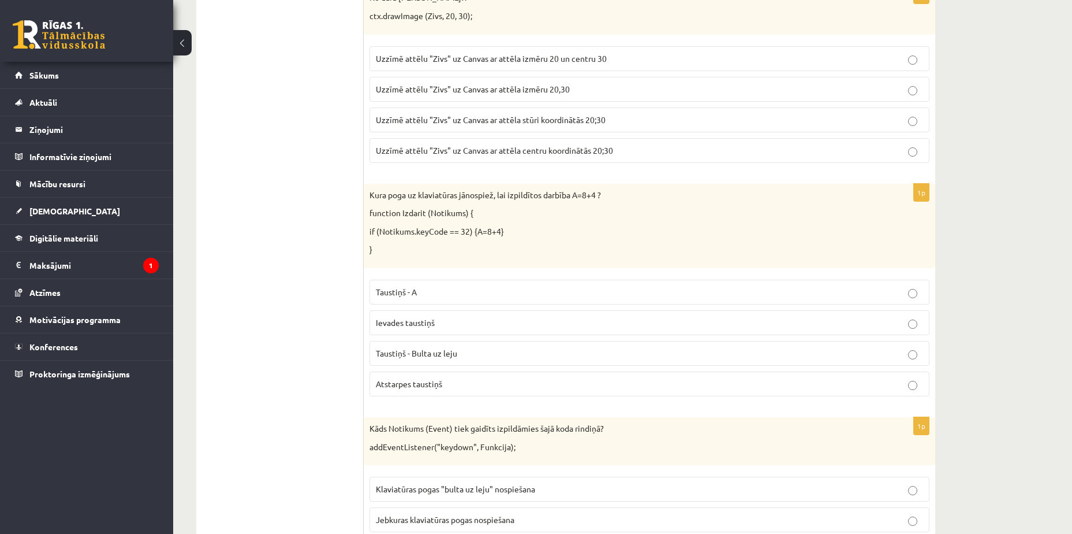
scroll to position [5225, 0]
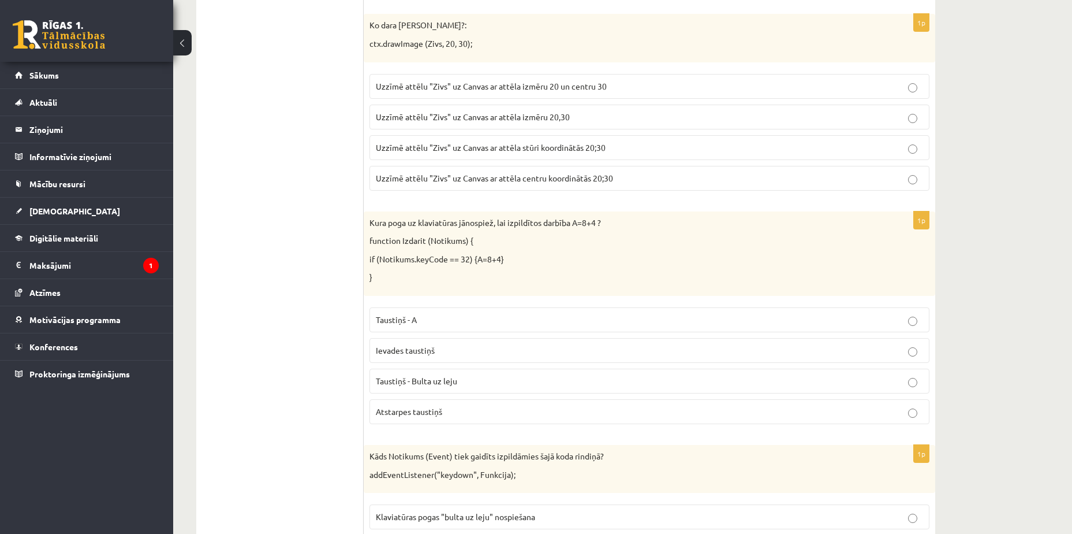
click at [524, 155] on label "Uzzīmē attēlu "Zivs" uz Canvas ar attēla stūri koordinātās 20;30" at bounding box center [650, 147] width 560 height 25
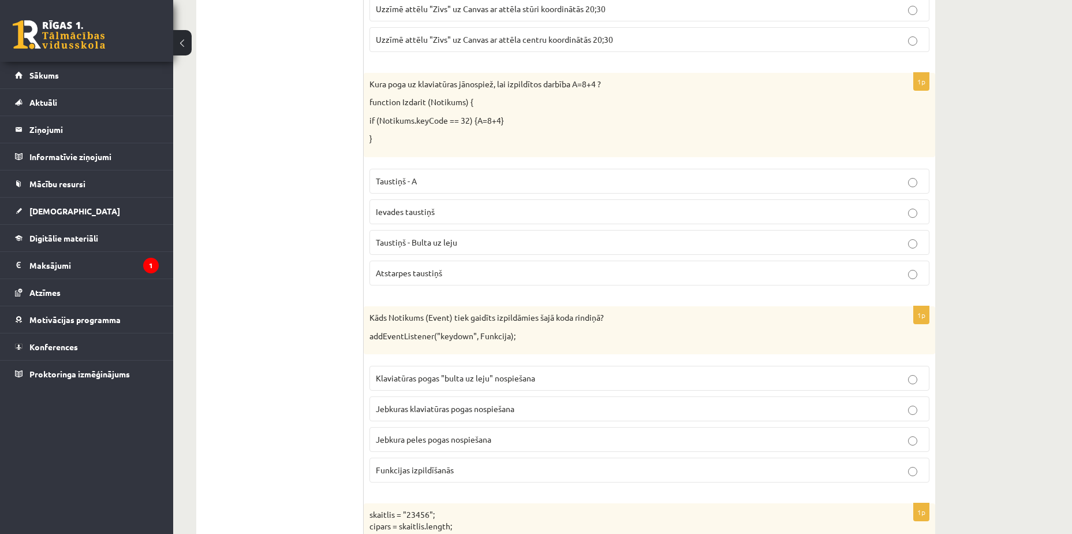
scroll to position [5398, 0]
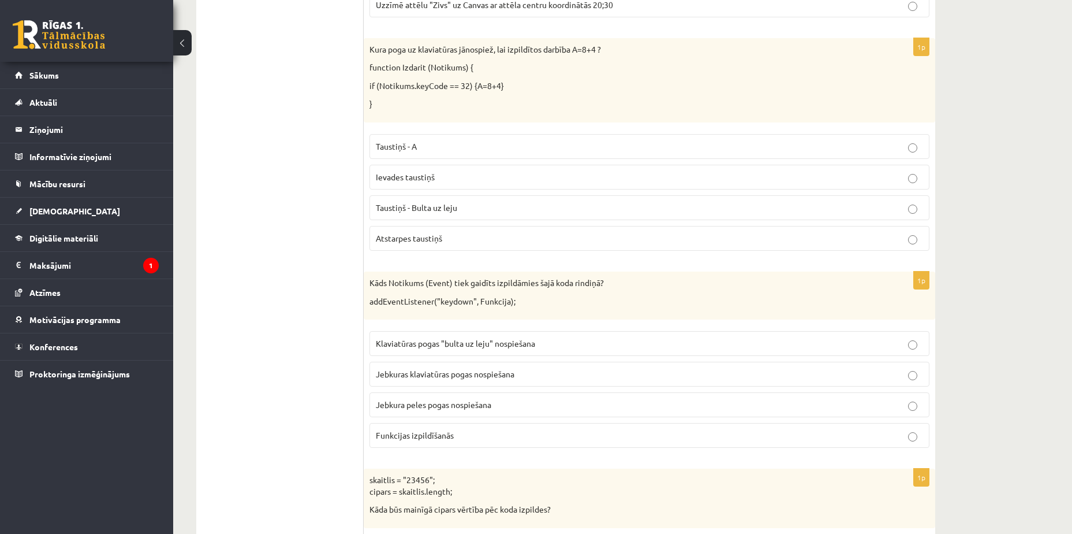
click at [437, 204] on span "Taustiņš - Bulta uz leju" at bounding box center [416, 207] width 81 height 10
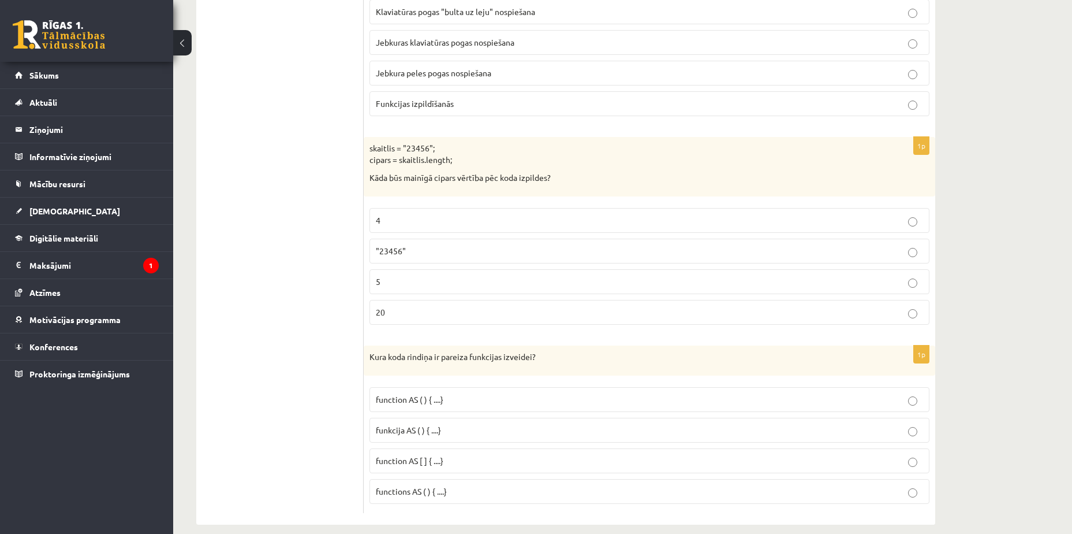
scroll to position [5745, 0]
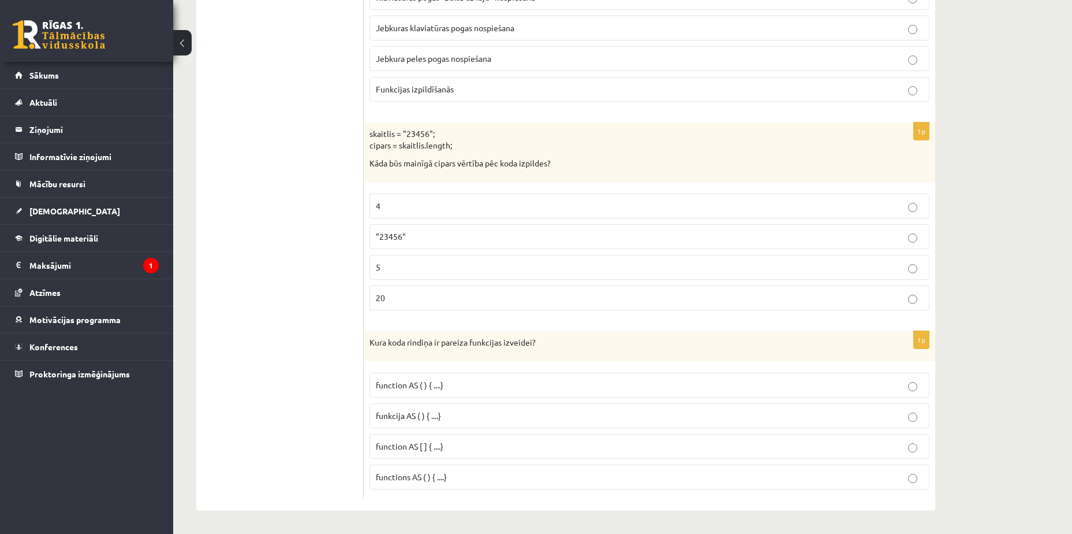
click at [408, 290] on label "20" at bounding box center [650, 297] width 560 height 25
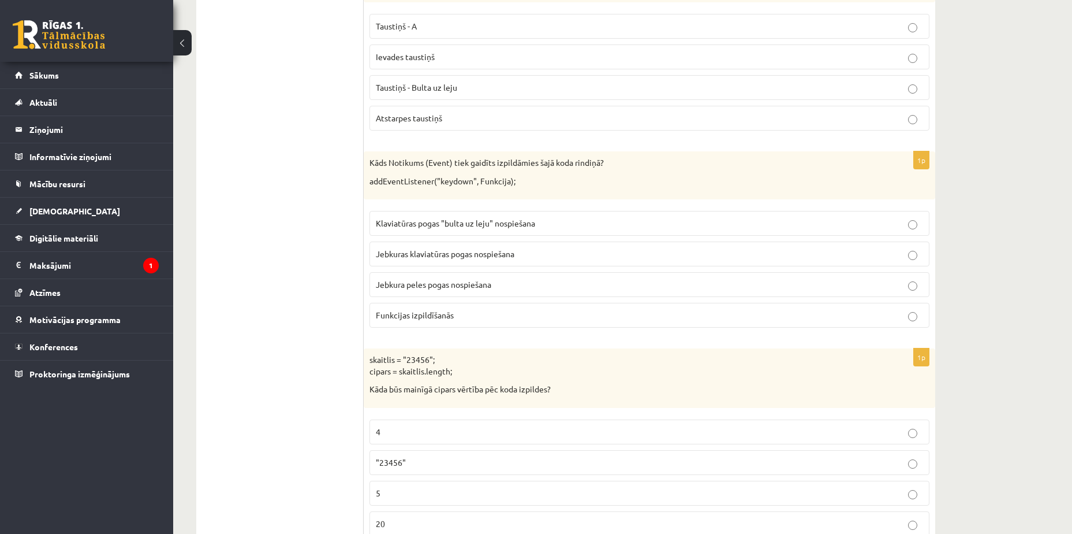
scroll to position [5514, 0]
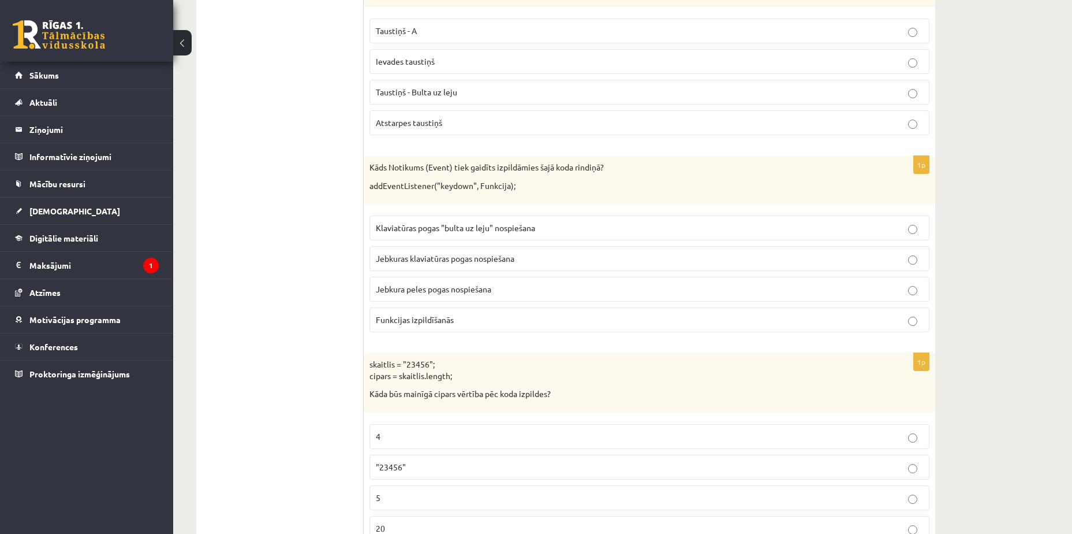
click at [465, 264] on p "Jebkuras klaviatūras pogas nospiešana" at bounding box center [649, 258] width 547 height 12
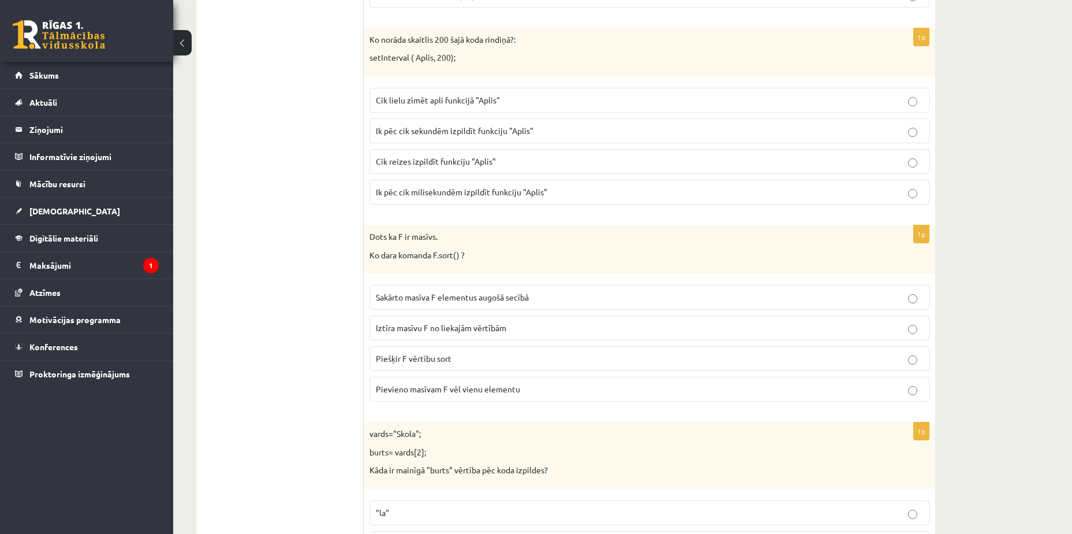
scroll to position [571, 0]
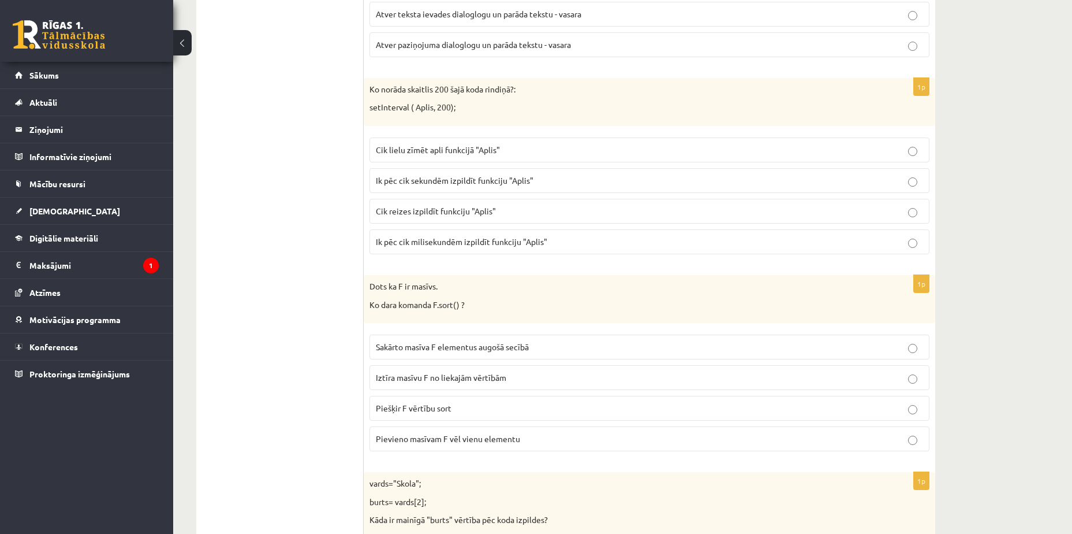
click at [838, 381] on p "Iztīra masīvu F no liekajām vērtībām" at bounding box center [649, 377] width 547 height 12
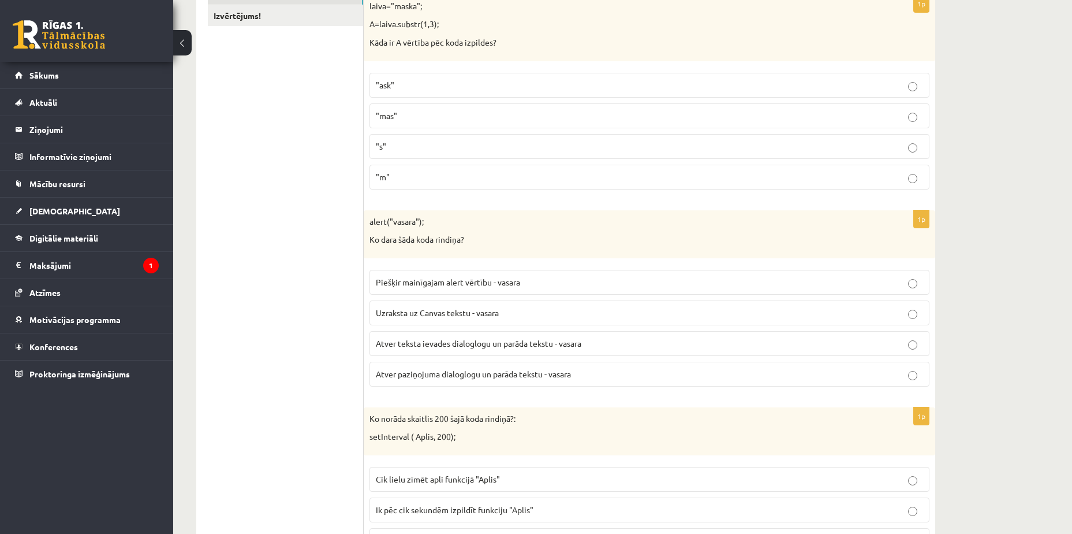
scroll to position [0, 0]
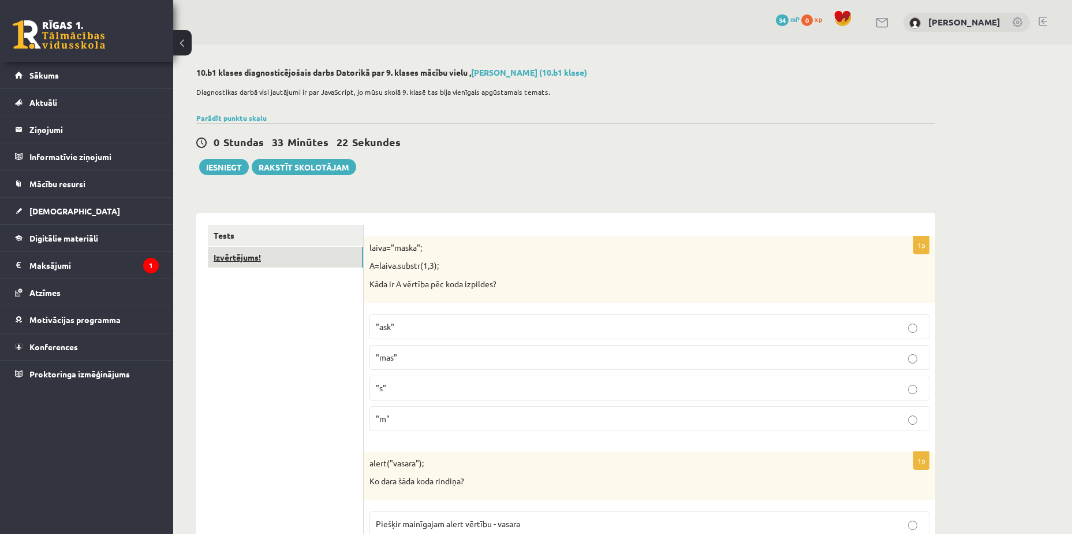
click at [254, 258] on link "Izvērtējums!" at bounding box center [285, 257] width 155 height 21
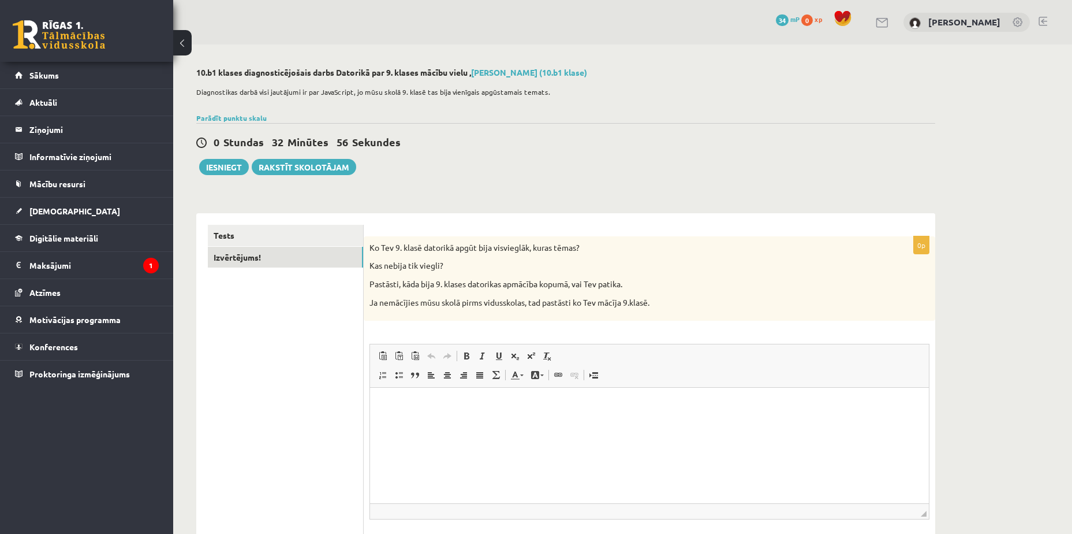
click at [453, 420] on html at bounding box center [649, 404] width 559 height 35
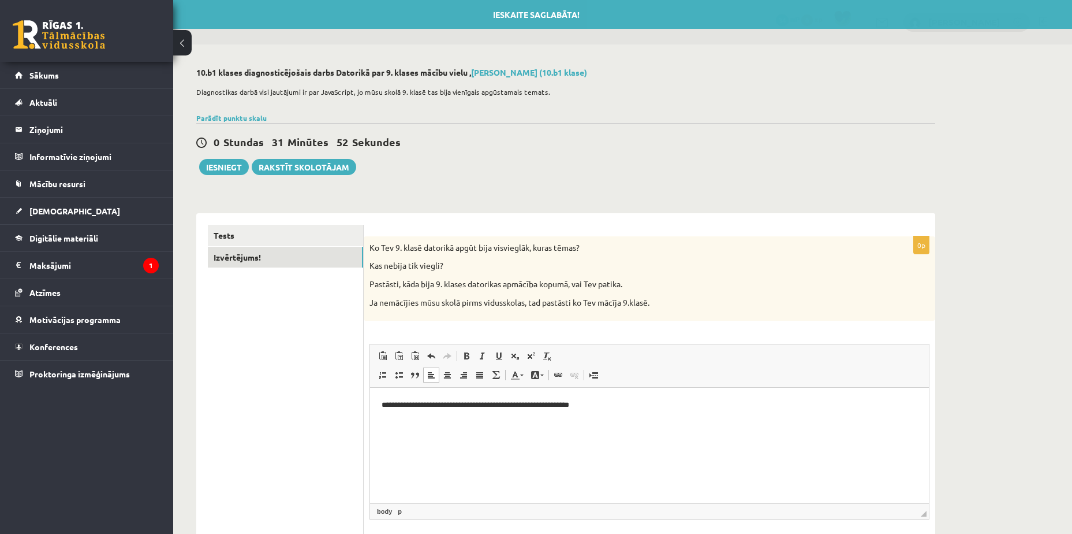
click at [572, 402] on p "**********" at bounding box center [650, 405] width 536 height 12
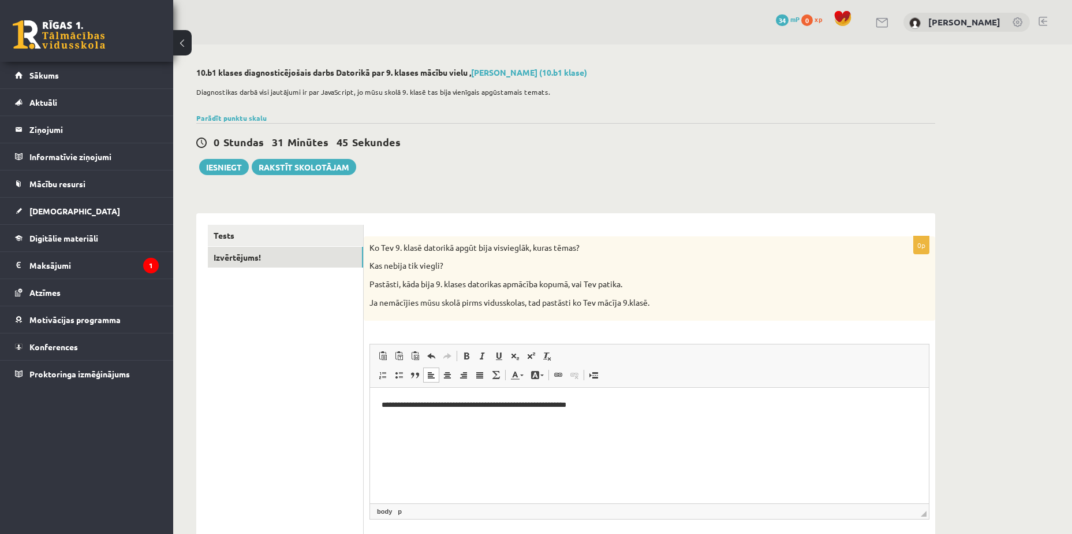
click at [612, 404] on p "**********" at bounding box center [650, 405] width 536 height 12
click at [712, 406] on p "**********" at bounding box center [650, 405] width 536 height 12
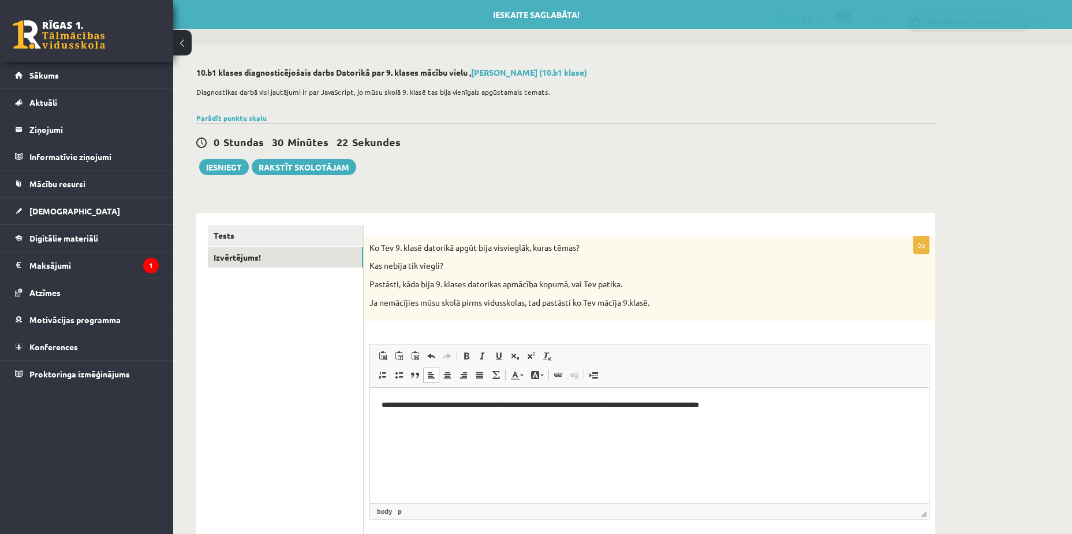
click at [716, 403] on p "**********" at bounding box center [650, 405] width 536 height 12
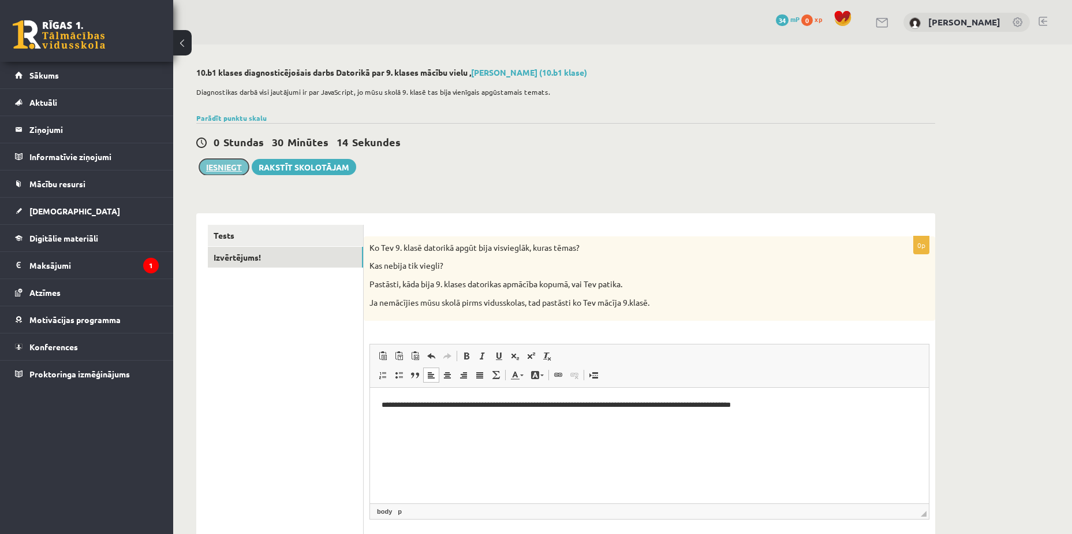
click at [225, 170] on button "Iesniegt" at bounding box center [224, 167] width 50 height 16
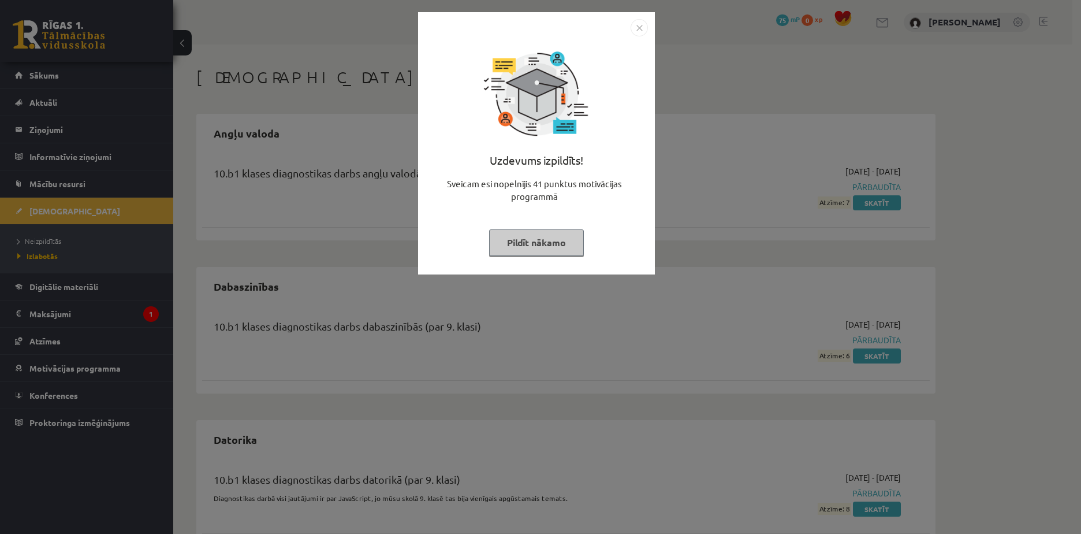
click at [639, 26] on img "Close" at bounding box center [639, 27] width 17 height 17
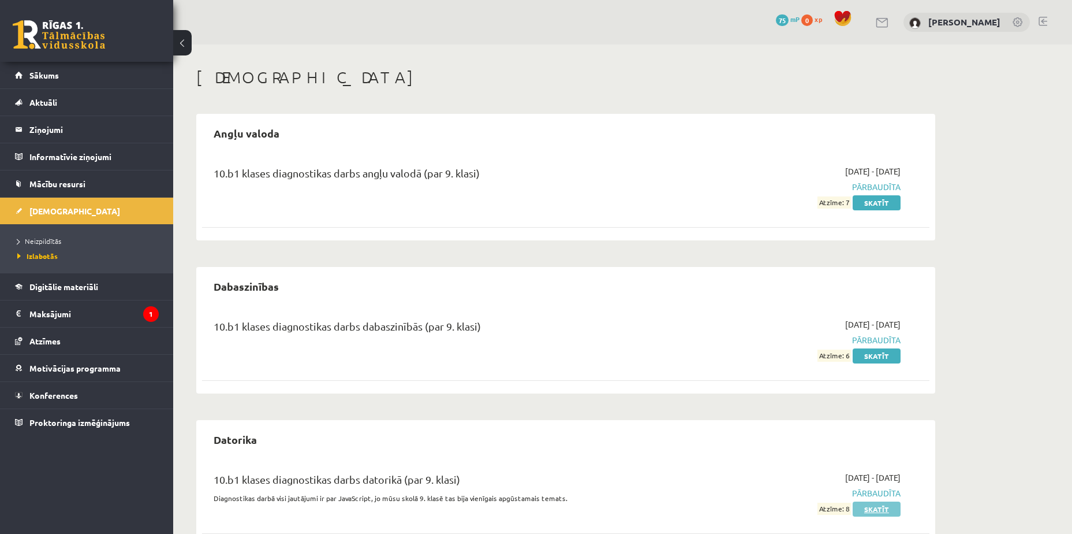
click at [865, 505] on link "Skatīt" at bounding box center [877, 508] width 48 height 15
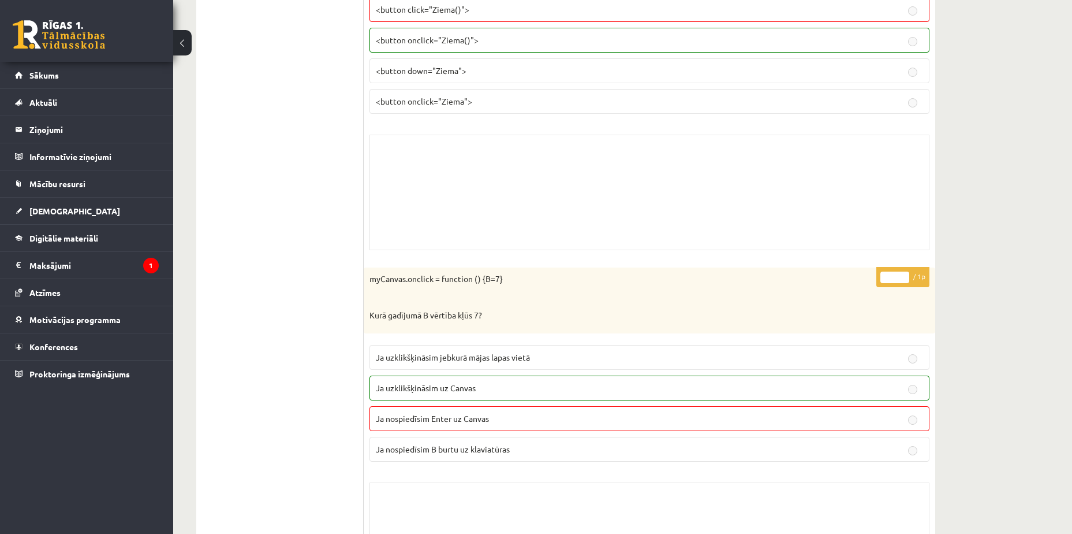
scroll to position [7801, 0]
